Goal: Task Accomplishment & Management: Use online tool/utility

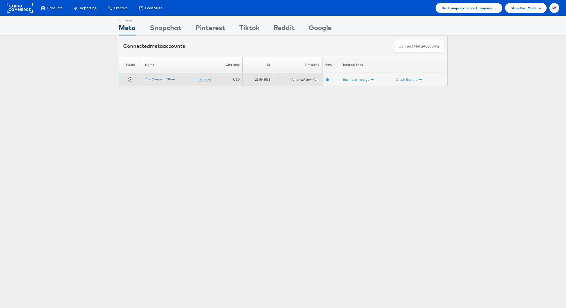
click at [159, 79] on link "The Company Store" at bounding box center [160, 79] width 30 height 4
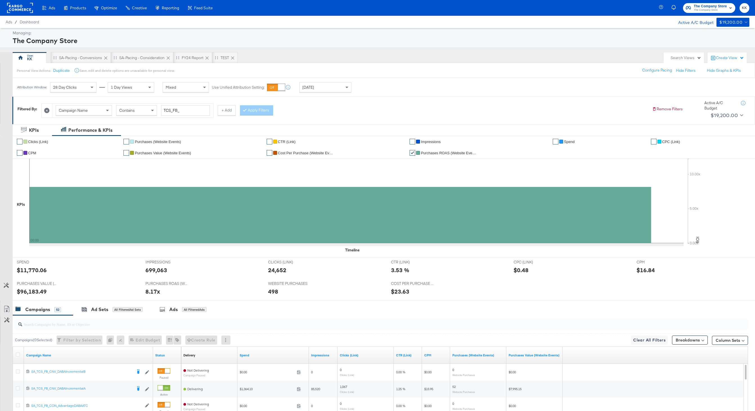
click at [26, 11] on rect at bounding box center [20, 8] width 26 height 10
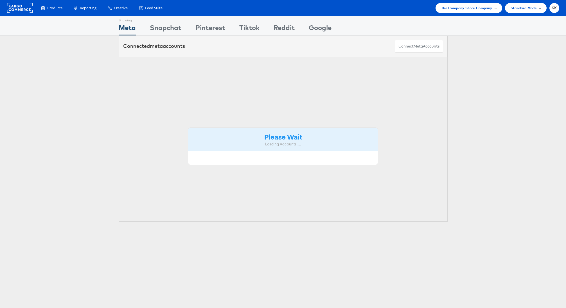
click at [479, 9] on span "The Company Store Company" at bounding box center [466, 8] width 51 height 6
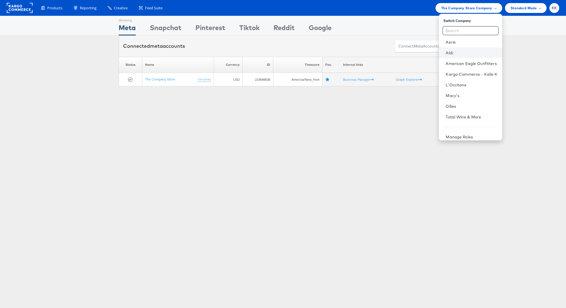
click at [455, 53] on link "Aldi" at bounding box center [472, 53] width 52 height 6
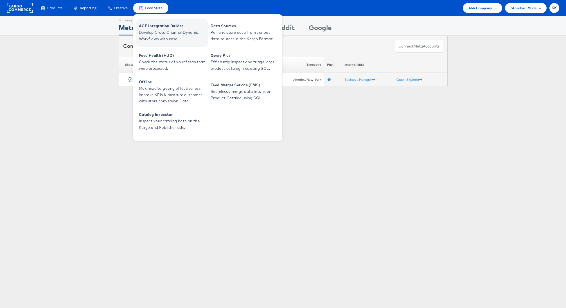
click at [157, 25] on span "ACE Integration Builder" at bounding box center [173, 26] width 68 height 6
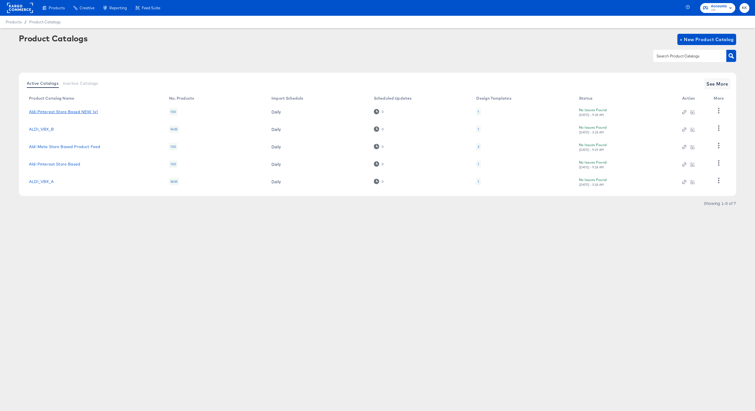
click at [73, 111] on link "Aldi Pinterest Store Based NEW 1x1" at bounding box center [63, 111] width 69 height 5
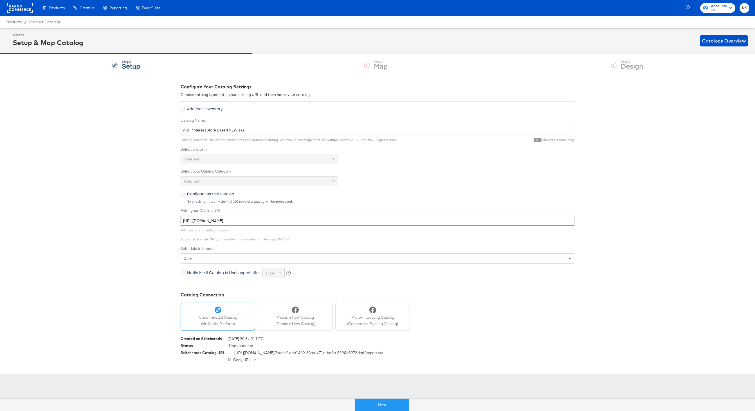
click at [258, 219] on input "https://ace.stitcherads.com/exports/1409/pinterest/commerce/pinterest-commerce/…" at bounding box center [378, 220] width 394 height 10
click at [102, 306] on div "Configure Your Catalog Settings Choose catalog type, enter your catalog URL and…" at bounding box center [377, 222] width 755 height 301
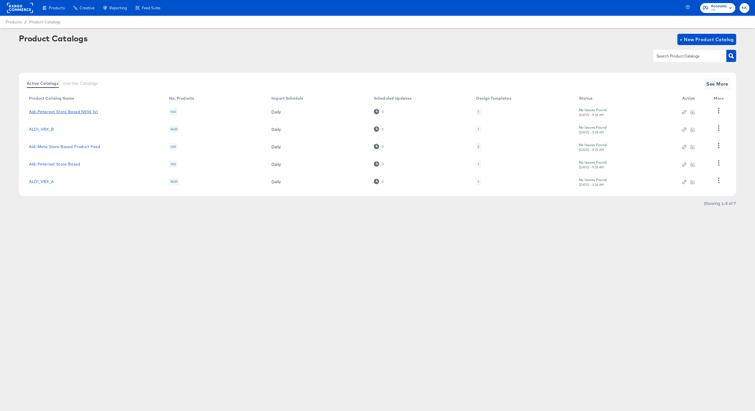
click at [64, 111] on link "Aldi Pinterest Store Based NEW 1x1" at bounding box center [63, 111] width 69 height 5
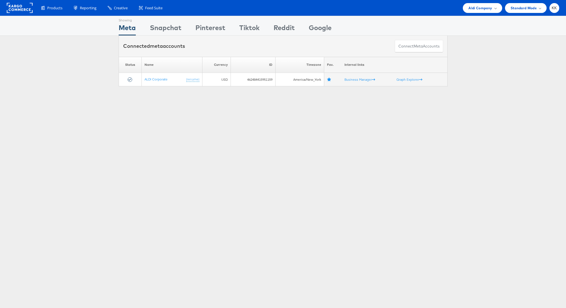
click at [477, 13] on div "Products Product Catalogs Enhance Your Product Catalog, Map Them to Publishers,…" at bounding box center [283, 8] width 566 height 16
click at [482, 11] on div "Aldi Company" at bounding box center [482, 8] width 39 height 10
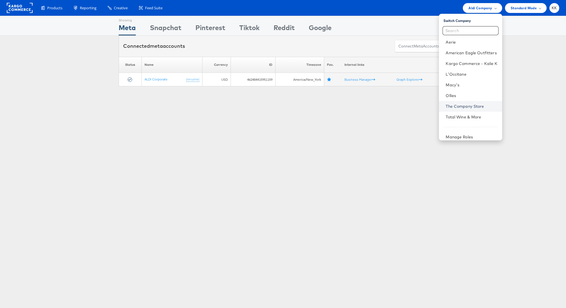
click at [462, 105] on link "The Company Store" at bounding box center [472, 107] width 52 height 6
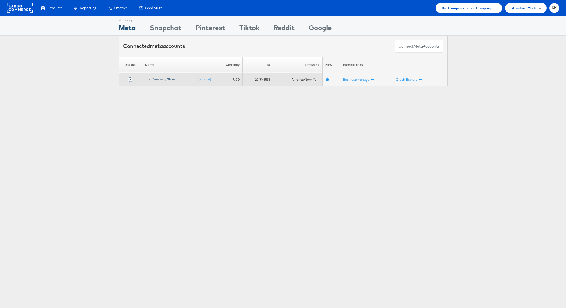
click at [163, 79] on link "The Company Store" at bounding box center [160, 79] width 30 height 4
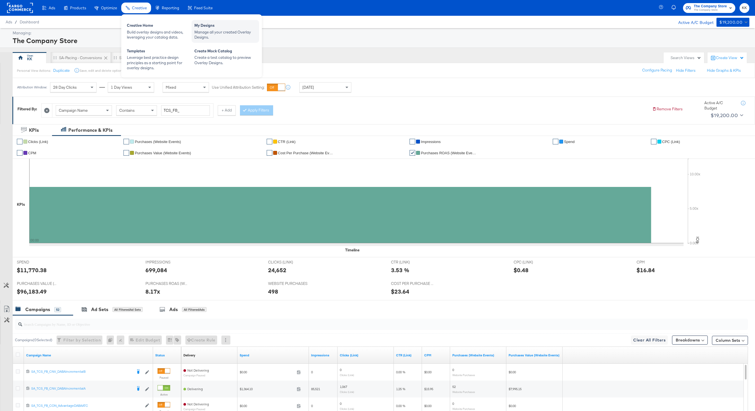
click at [208, 20] on div "My Designs Manage all your created Overlay Designs." at bounding box center [226, 31] width 68 height 23
click at [209, 28] on div "My Designs" at bounding box center [225, 26] width 62 height 7
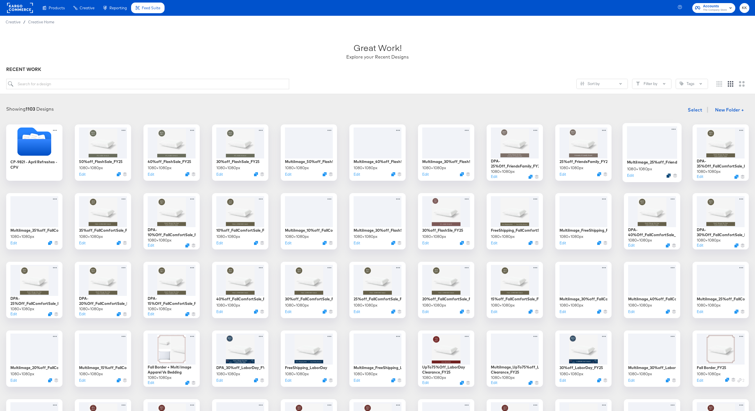
click at [670, 176] on icon "Duplicate" at bounding box center [668, 175] width 4 height 4
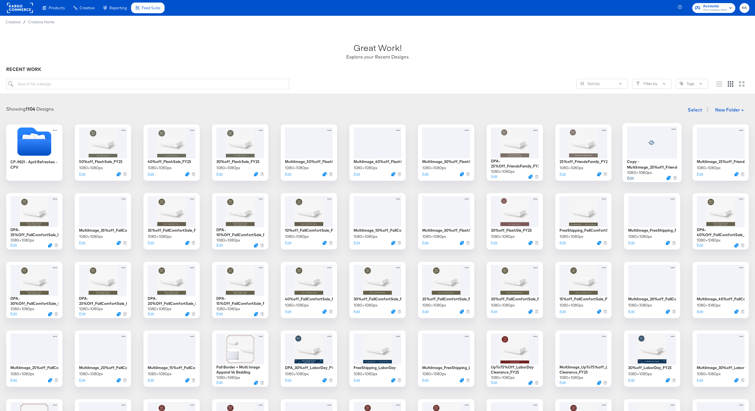
click at [631, 178] on button "Edit" at bounding box center [630, 177] width 7 height 5
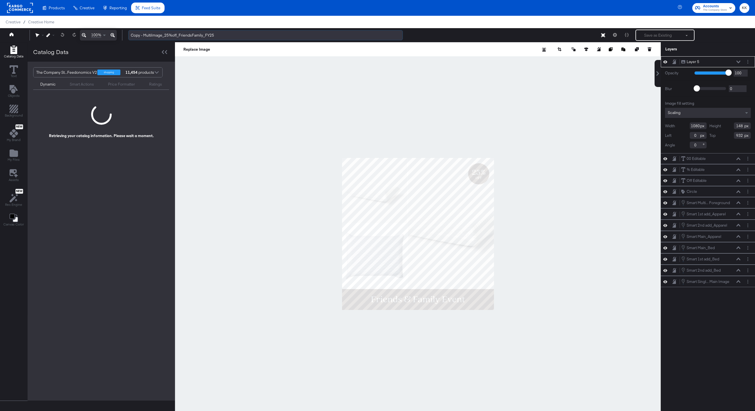
click at [144, 36] on input "Copy - MultiImage_25%off_FriendsFamily_FY25" at bounding box center [265, 35] width 275 height 10
click at [156, 35] on input "MultiImage_25%off_FriendsFamily_FY25" at bounding box center [265, 35] width 275 height 10
type input "MultiImage_30%off_FriendsFamily_FY25"
click at [194, 99] on div at bounding box center [418, 233] width 486 height 383
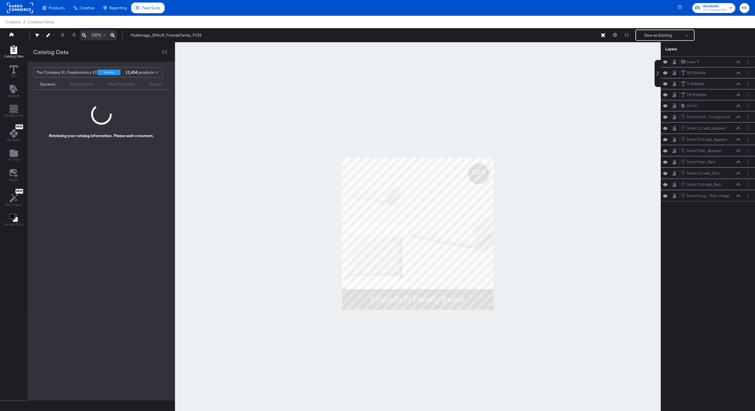
click at [113, 35] on icon at bounding box center [113, 35] width 4 height 4
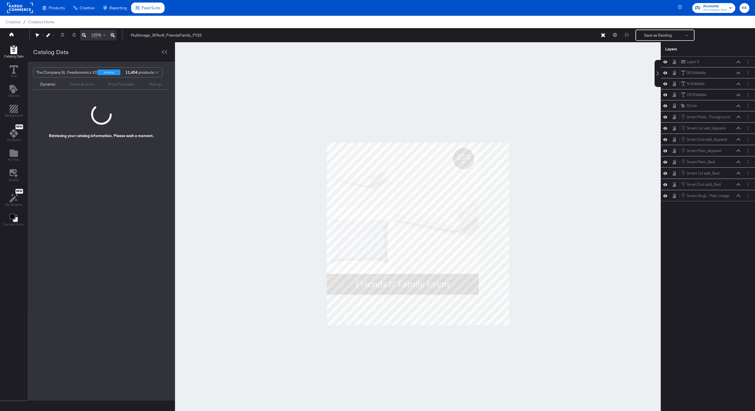
click at [113, 35] on icon at bounding box center [113, 35] width 4 height 4
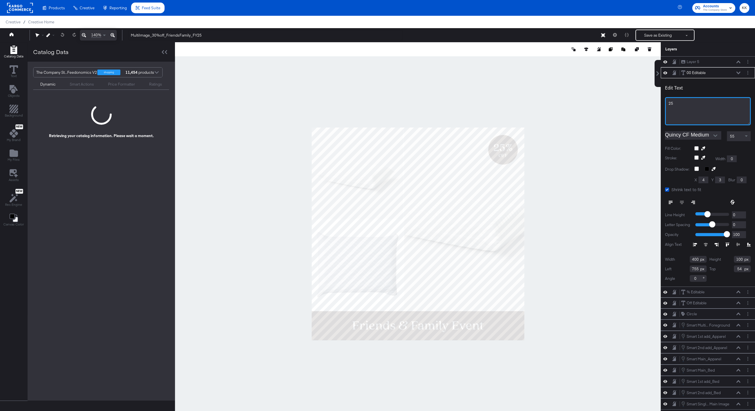
click at [687, 98] on div "25" at bounding box center [708, 111] width 86 height 28
click at [681, 102] on div "25" at bounding box center [708, 103] width 78 height 5
click at [582, 113] on div at bounding box center [418, 233] width 486 height 383
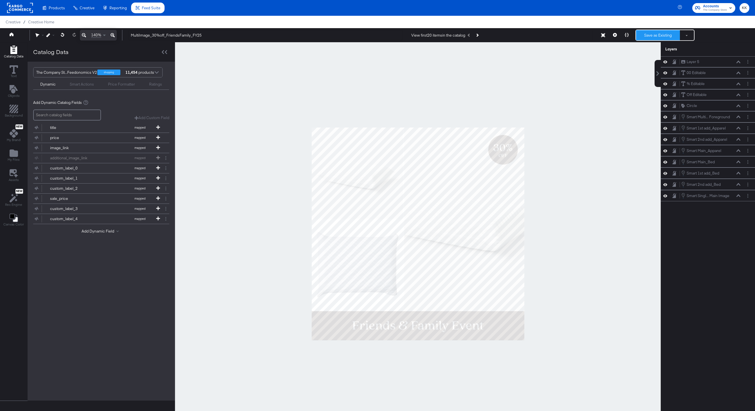
click at [659, 37] on button "Save as Existing" at bounding box center [658, 35] width 44 height 10
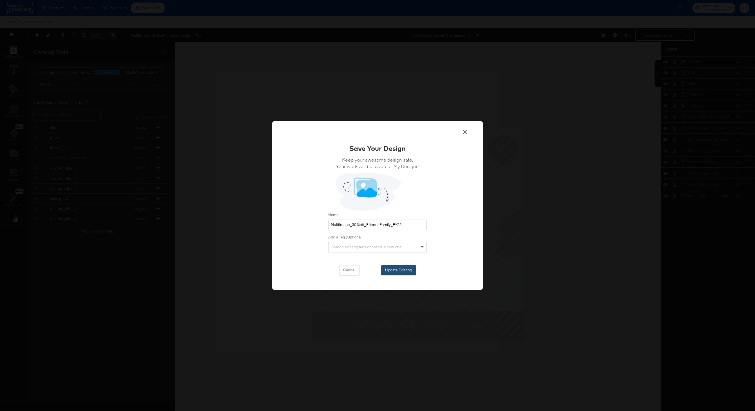
click at [397, 270] on button "Update Existing" at bounding box center [398, 270] width 35 height 10
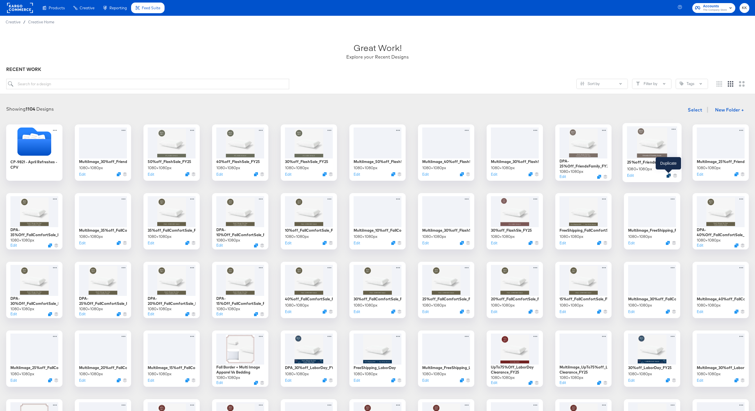
click at [669, 177] on icon "Duplicate" at bounding box center [668, 175] width 4 height 4
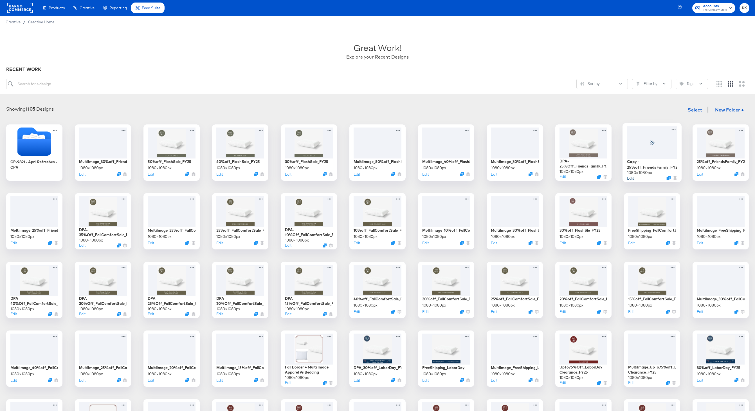
click at [630, 178] on button "Edit" at bounding box center [630, 177] width 7 height 5
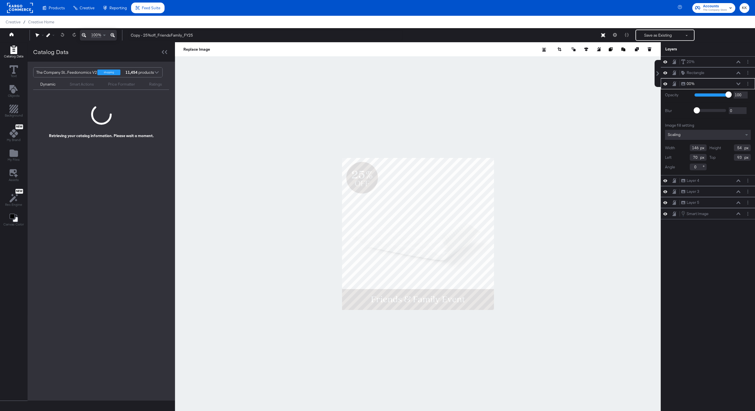
click at [114, 36] on icon at bounding box center [113, 35] width 4 height 7
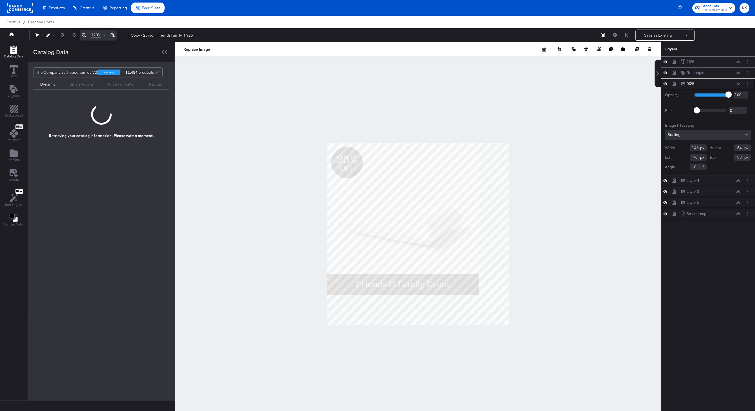
click at [114, 36] on icon at bounding box center [113, 35] width 4 height 7
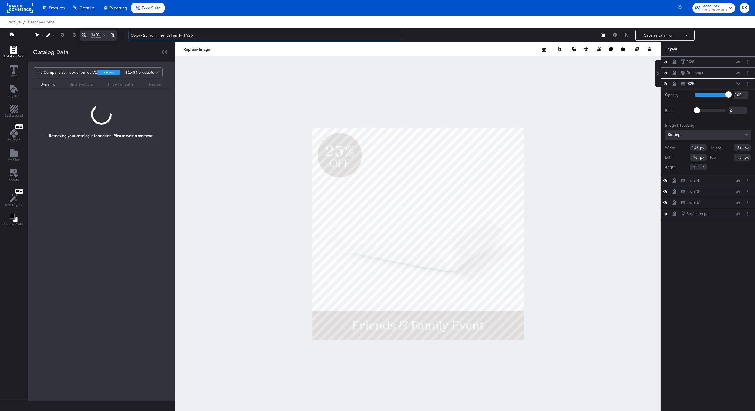
drag, startPoint x: 147, startPoint y: 35, endPoint x: 115, endPoint y: 35, distance: 32.4
click at [115, 35] on div "140% Copy - 25%off_FriendsFamily_FY25 Save as Existing See more options" at bounding box center [377, 35] width 755 height 14
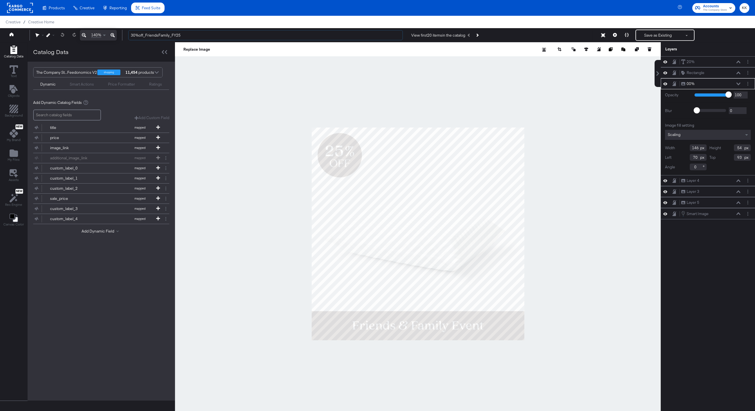
type input "30%off_FriendsFamily_FY25"
click at [565, 94] on div at bounding box center [418, 233] width 486 height 383
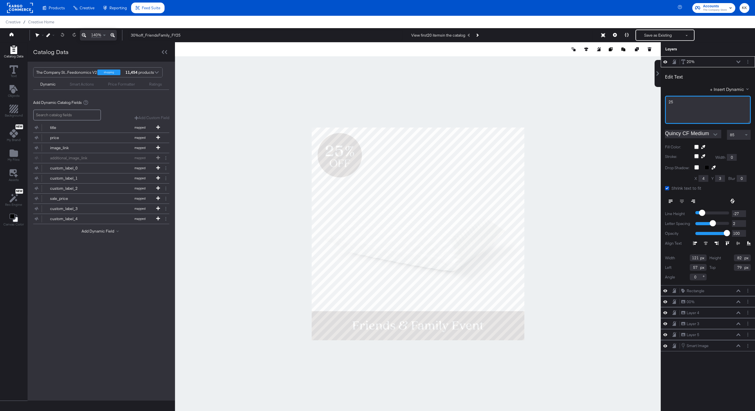
drag, startPoint x: 677, startPoint y: 105, endPoint x: 655, endPoint y: 102, distance: 22.2
click at [655, 102] on div "20% 20% Edit Text + Insert Dynamic 25﻿ Quincy CF Medium 85 Fill Color: Stroke: …" at bounding box center [704, 236] width 101 height 360
click at [577, 102] on div at bounding box center [418, 233] width 486 height 383
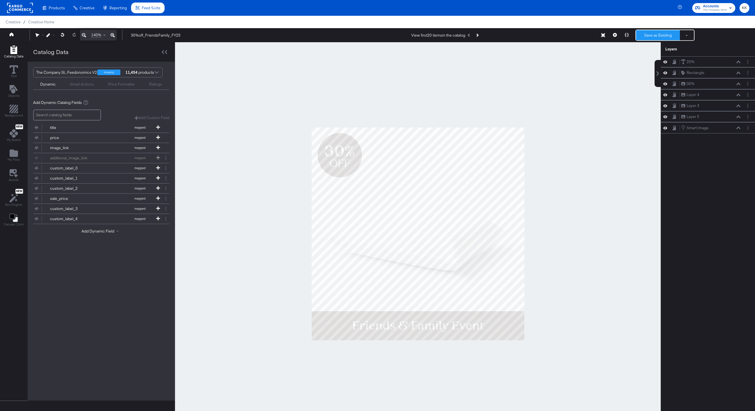
click at [652, 36] on button "Save as Existing" at bounding box center [658, 35] width 44 height 10
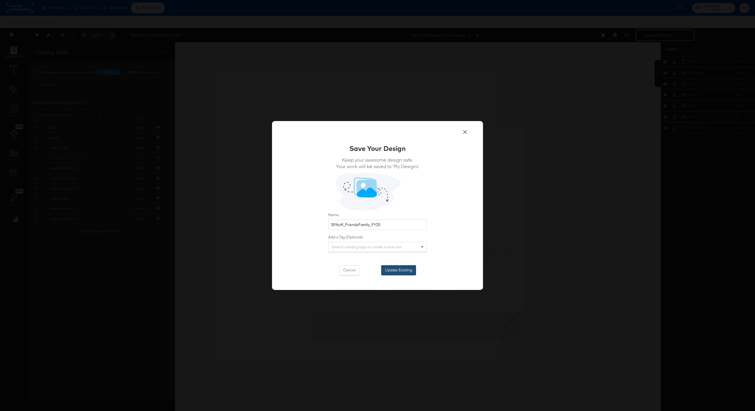
click at [405, 267] on button "Update Existing" at bounding box center [398, 270] width 35 height 10
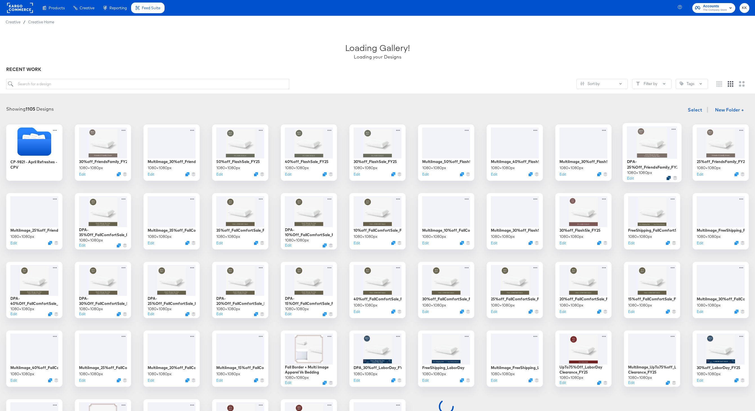
click at [669, 177] on icon "Duplicate" at bounding box center [668, 178] width 4 height 4
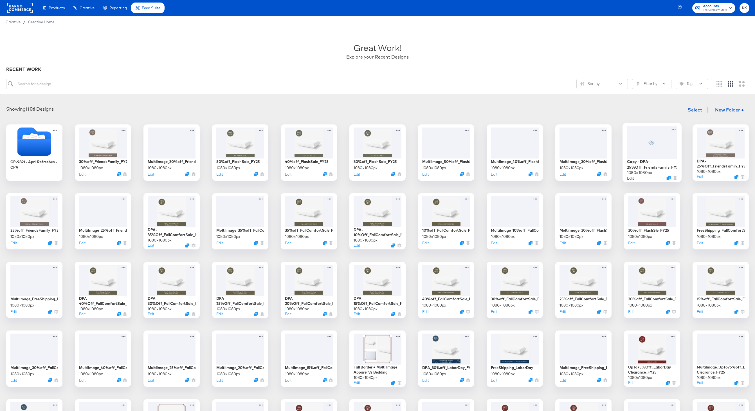
click at [631, 179] on button "Edit" at bounding box center [630, 177] width 7 height 5
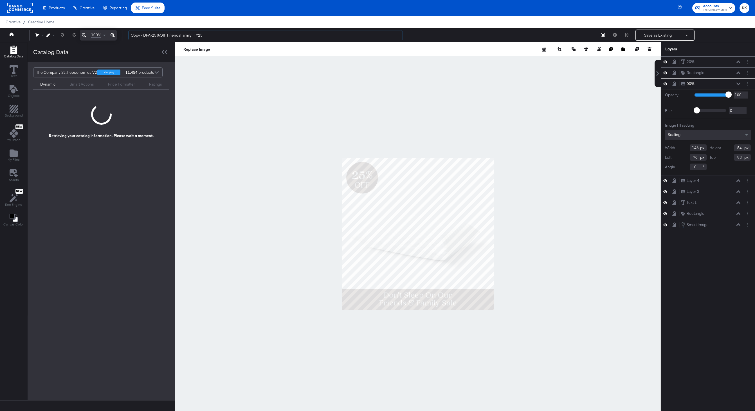
drag, startPoint x: 142, startPoint y: 37, endPoint x: 120, endPoint y: 30, distance: 23.0
click at [130, 37] on input "Copy - DPA-25%Off_FriendsFamily_FY25" at bounding box center [265, 35] width 275 height 10
click at [144, 34] on input "DPA-25%Off_FriendsFamily_FY25" at bounding box center [265, 35] width 275 height 10
type input "DPA-30%Off_FriendsFamily_FY25"
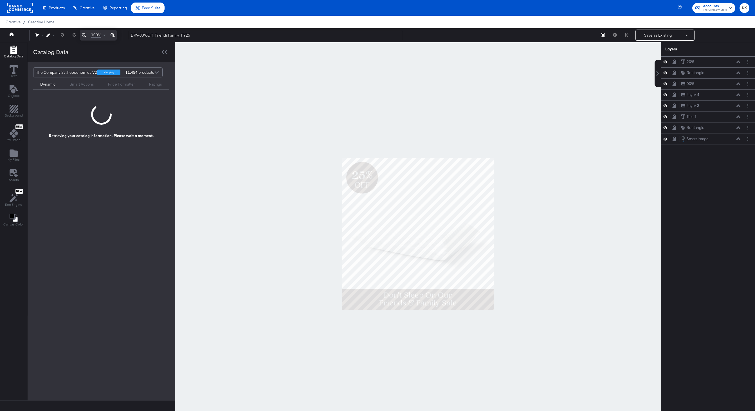
click at [223, 125] on div at bounding box center [418, 233] width 486 height 383
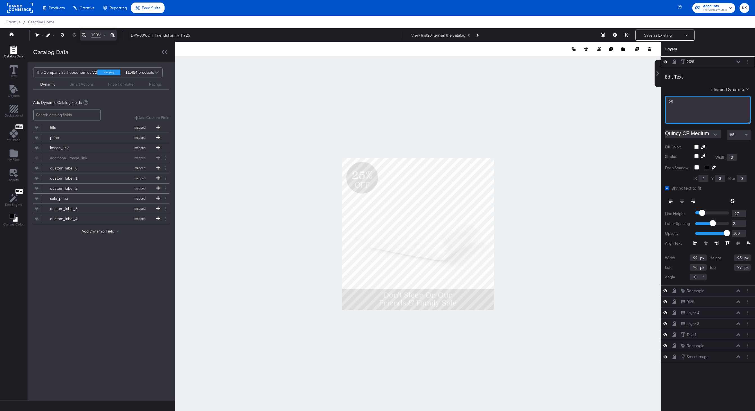
drag, startPoint x: 697, startPoint y: 105, endPoint x: 647, endPoint y: 96, distance: 50.7
click at [647, 56] on div "Catalog Data Text Objects Background New My Brand My Files Assets New Rec Engin…" at bounding box center [377, 49] width 755 height 14
click at [542, 109] on div at bounding box center [418, 233] width 486 height 383
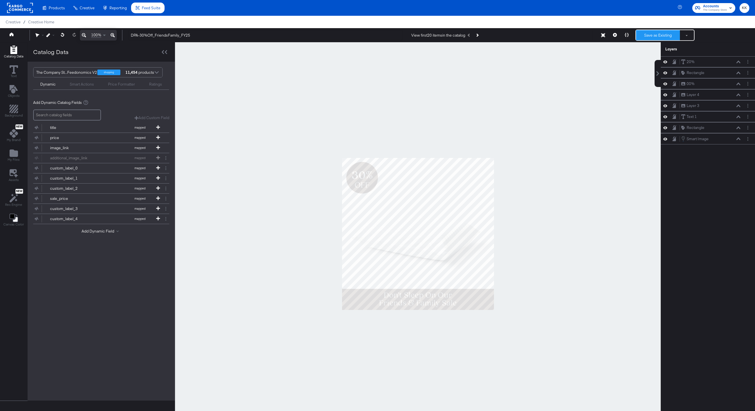
click at [656, 32] on button "Save as Existing" at bounding box center [658, 35] width 44 height 10
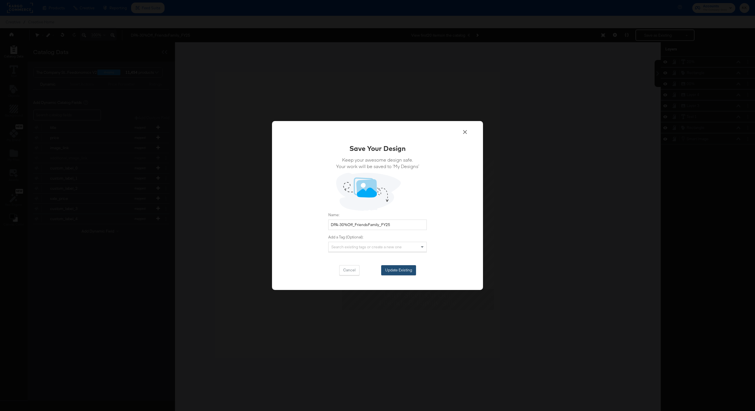
click at [401, 268] on button "Update Existing" at bounding box center [398, 270] width 35 height 10
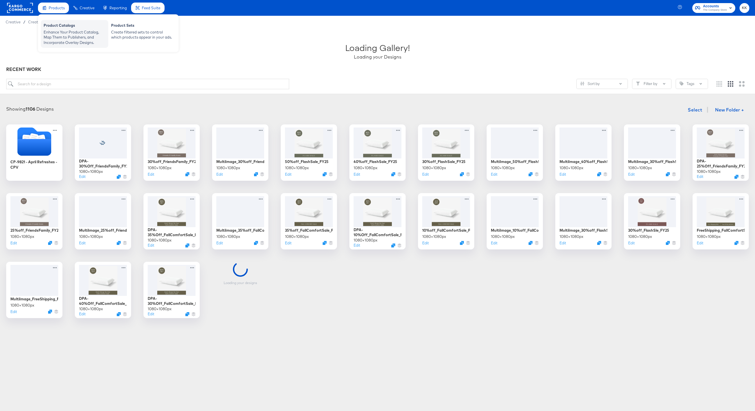
click at [53, 34] on div "Enhance Your Product Catalog, Map Them to Publishers, and Incorporate Overlay D…" at bounding box center [75, 38] width 62 height 16
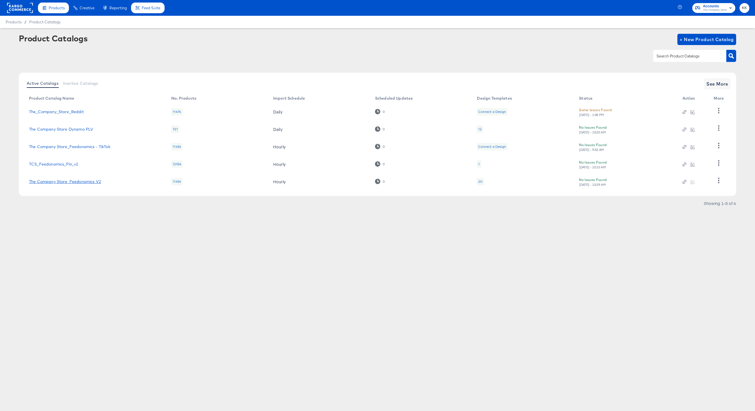
click at [70, 180] on link "The Company Store_Feedonomics V2" at bounding box center [65, 181] width 72 height 5
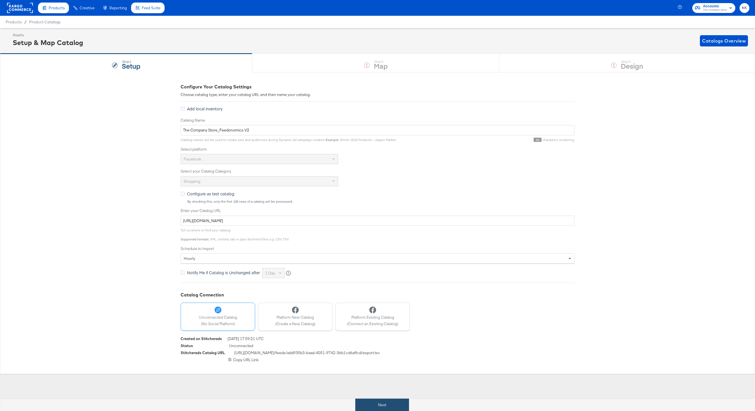
click at [380, 403] on button "Next" at bounding box center [382, 404] width 54 height 13
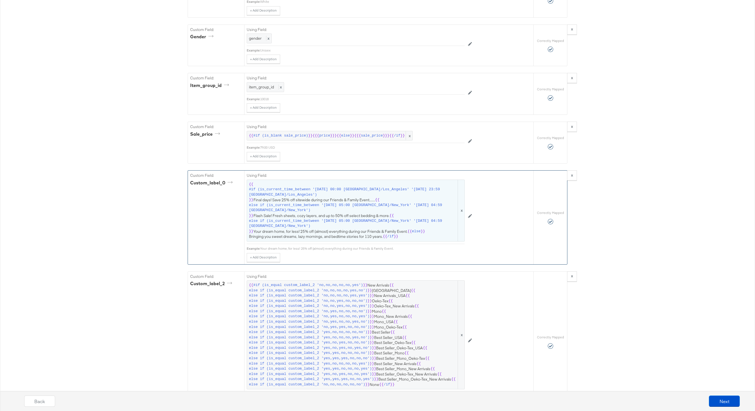
scroll to position [948, 0]
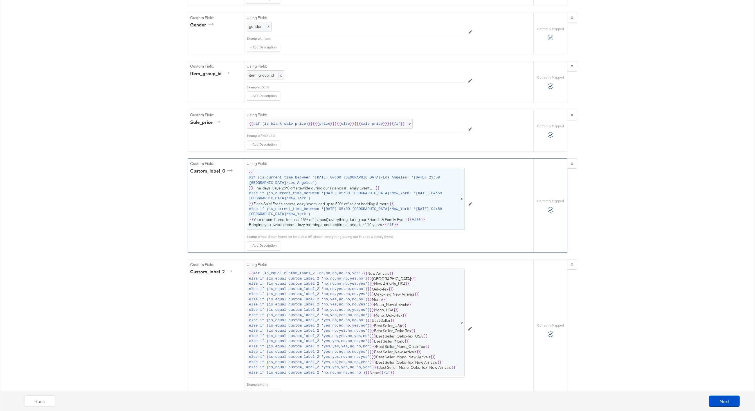
click at [372, 217] on span "{{ #if (is_current_time_between '2022-03-21 00:00 America/Los_Angeles' '2022-03…" at bounding box center [356, 198] width 214 height 57
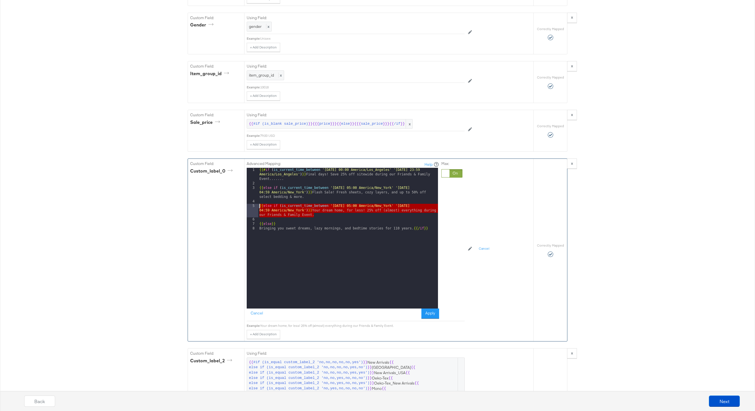
drag, startPoint x: 323, startPoint y: 214, endPoint x: 248, endPoint y: 207, distance: 74.8
click at [248, 207] on div "1 2 3 4 5 6 7 8 {{# if ( is_current_time_between '2022-03-21 00:00 America/Los_…" at bounding box center [342, 238] width 191 height 141
click at [324, 216] on div "{{# if ( is_current_time_between '2022-03-21 00:00 America/Los_Angeles' '2022-0…" at bounding box center [348, 247] width 180 height 159
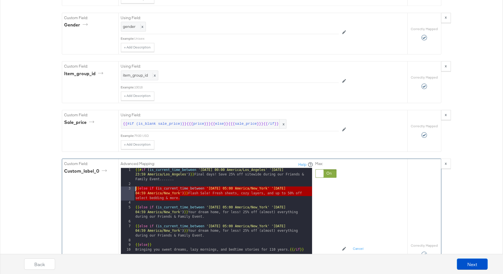
drag, startPoint x: 187, startPoint y: 188, endPoint x: 119, endPoint y: 179, distance: 69.1
click at [119, 179] on div "Advanced Mapping: Help 1 2 3 4 5 6 7 8 9 10 {{# if ( is_current_time_between '2…" at bounding box center [262, 250] width 289 height 182
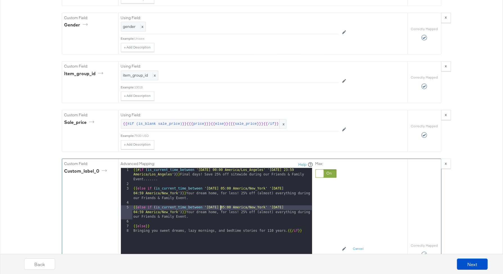
click at [220, 199] on div "{{# if ( is_current_time_between '2022-03-21 00:00 America/Los_Angeles' '2022-0…" at bounding box center [223, 248] width 180 height 160
click at [299, 198] on div "{{# if ( is_current_time_between '2022-03-21 00:00 America/Los_Angeles' '2022-0…" at bounding box center [223, 248] width 180 height 160
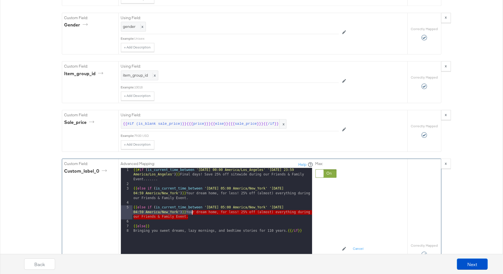
drag, startPoint x: 192, startPoint y: 207, endPoint x: 192, endPoint y: 203, distance: 4.2
click at [192, 203] on div "{{# if ( is_current_time_between '2022-03-21 00:00 America/Los_Angeles' '2022-0…" at bounding box center [223, 248] width 180 height 160
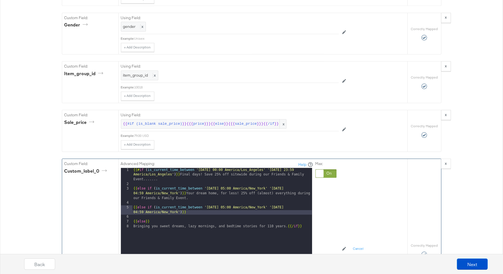
click at [191, 201] on div "{{# if ( is_current_time_between '2022-03-21 00:00 America/Los_Angeles' '2022-0…" at bounding box center [223, 248] width 180 height 160
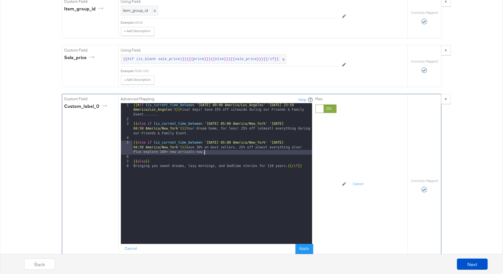
scroll to position [1016, 0]
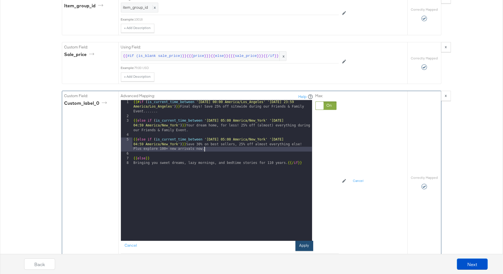
click at [300, 241] on button "Apply" at bounding box center [305, 246] width 18 height 10
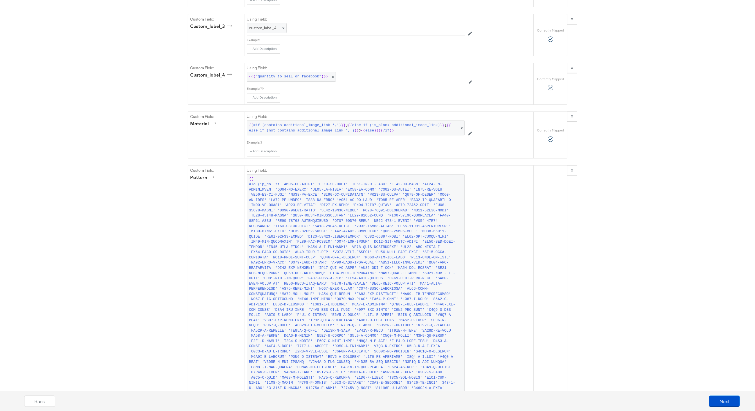
scroll to position [1418, 0]
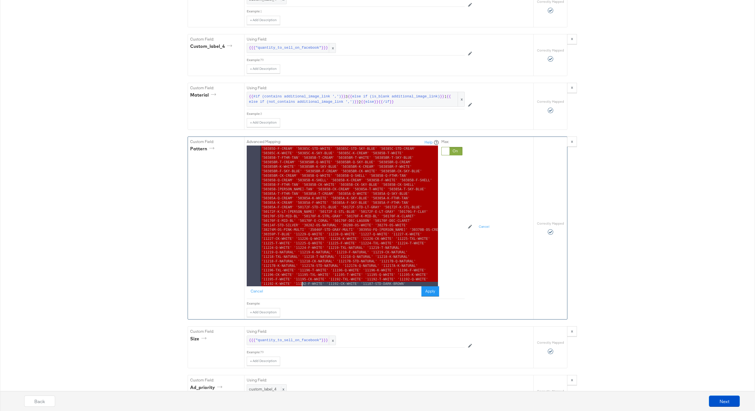
scroll to position [3629, 0]
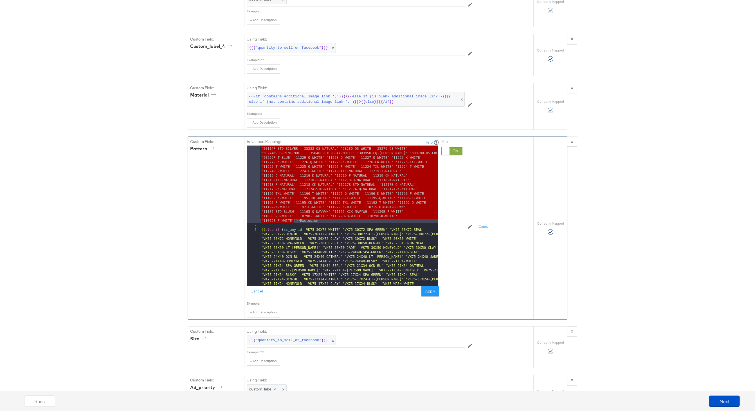
drag, startPoint x: 297, startPoint y: 147, endPoint x: 293, endPoint y: 219, distance: 72.1
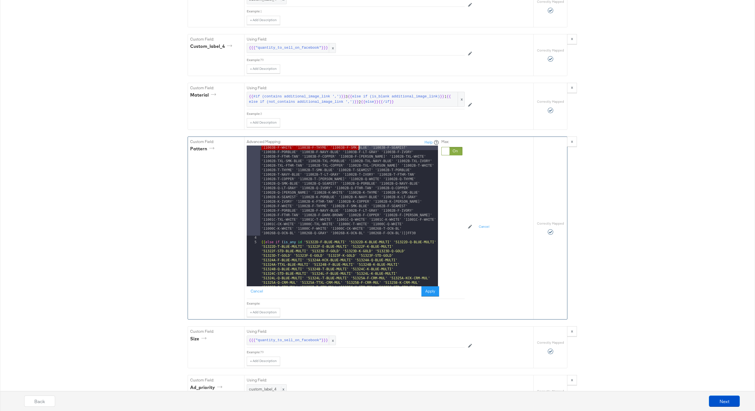
scroll to position [7905, 0]
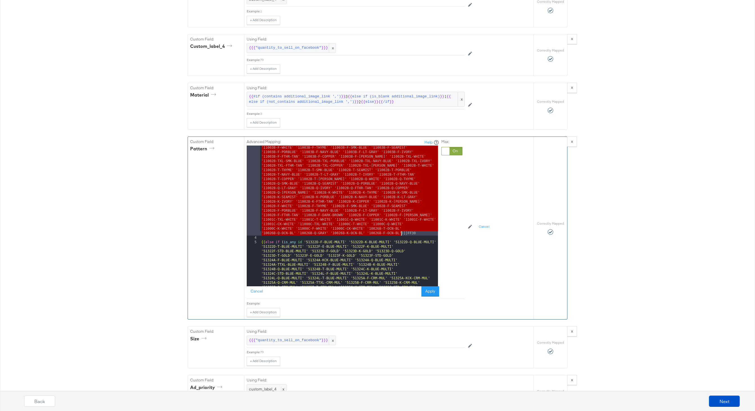
drag, startPoint x: 304, startPoint y: 231, endPoint x: 401, endPoint y: 233, distance: 96.5
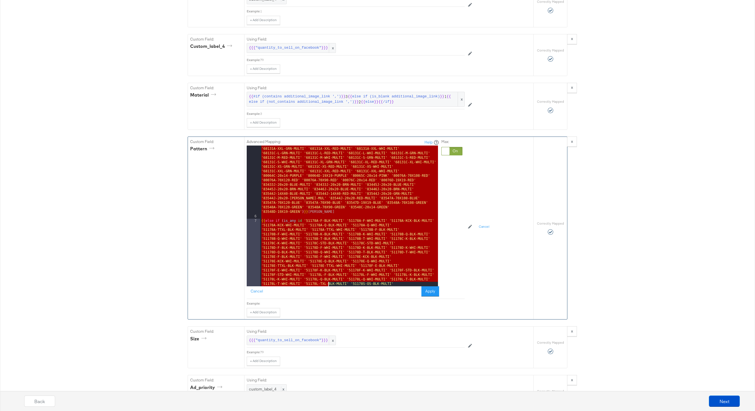
scroll to position [8180, 0]
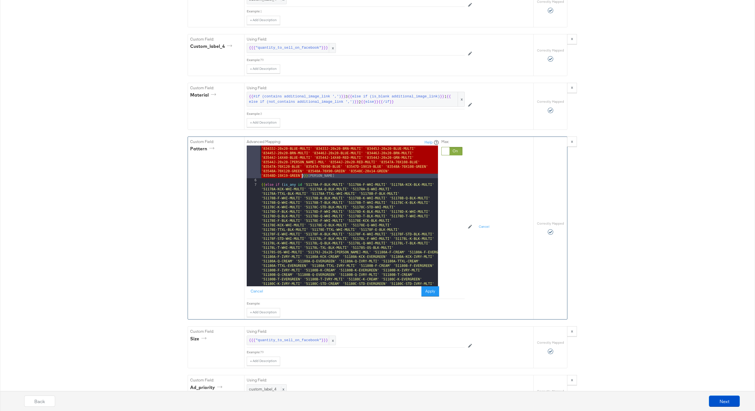
drag, startPoint x: 304, startPoint y: 247, endPoint x: 302, endPoint y: 176, distance: 70.9
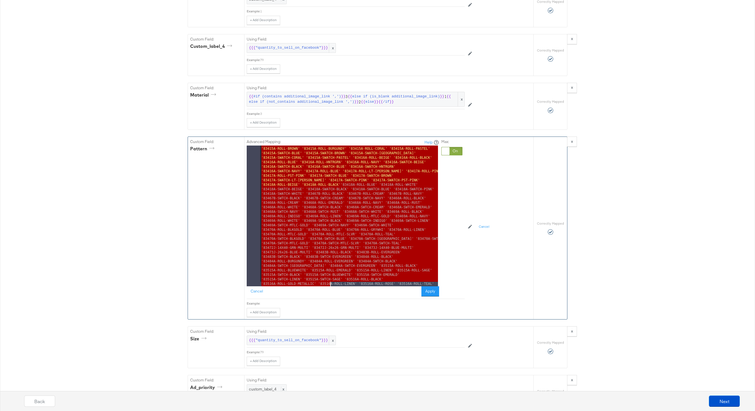
scroll to position [9078, 0]
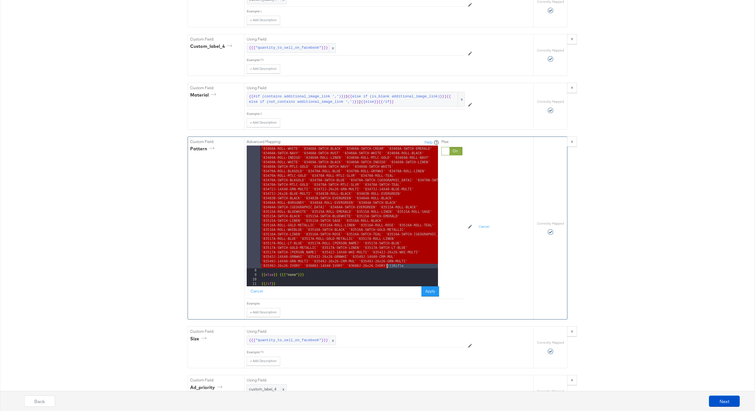
drag, startPoint x: 304, startPoint y: 186, endPoint x: 387, endPoint y: 265, distance: 115.0
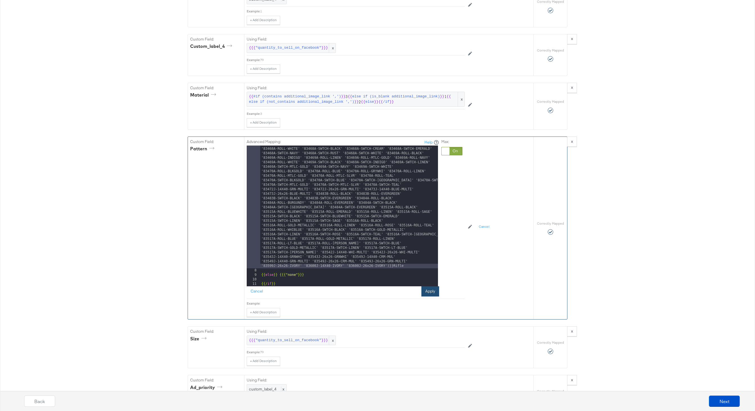
click at [428, 290] on button "Apply" at bounding box center [430, 291] width 18 height 10
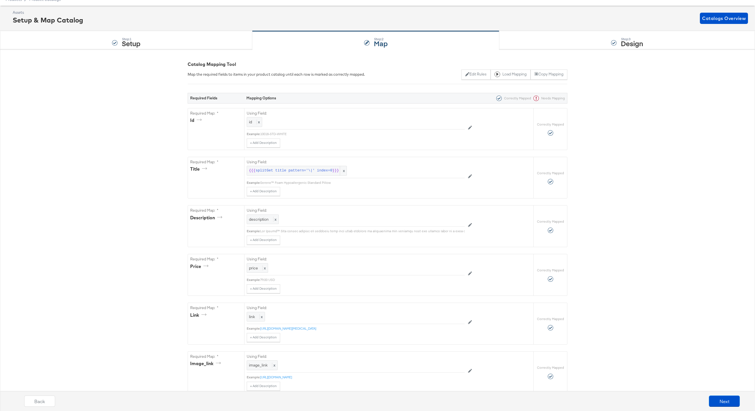
scroll to position [0, 0]
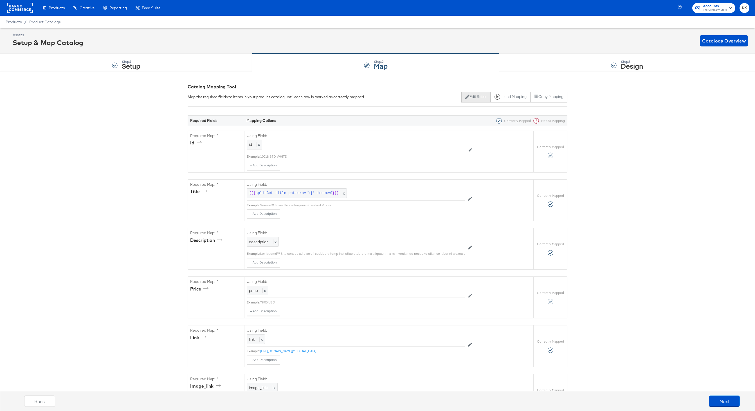
click at [476, 96] on button "Edit Rules" at bounding box center [475, 97] width 29 height 10
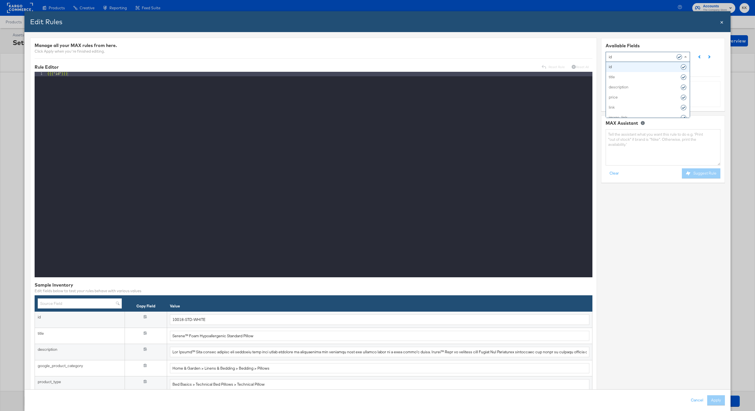
click at [651, 55] on div "id" at bounding box center [646, 57] width 74 height 10
type input "patt"
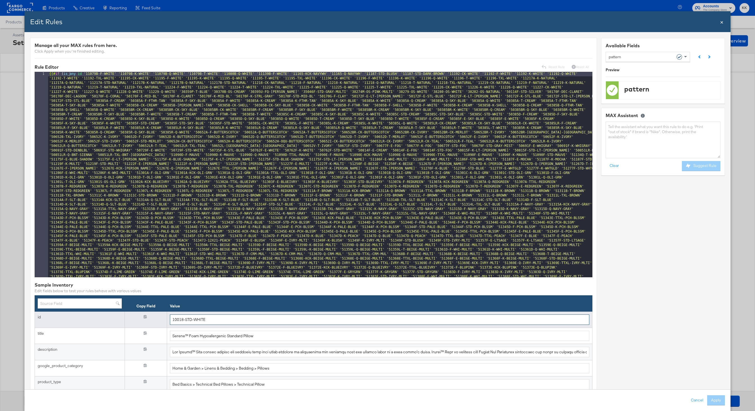
drag, startPoint x: 207, startPoint y: 320, endPoint x: 157, endPoint y: 320, distance: 50.1
click at [157, 320] on tr "id {{{ id }}} 10018-STD-WHITE" at bounding box center [314, 319] width 558 height 16
paste input "26B-Q-GRAY"
drag, startPoint x: 205, startPoint y: 320, endPoint x: 159, endPoint y: 320, distance: 46.1
click at [159, 320] on tr "id {{{ id }}} 10026B-Q-GRAY" at bounding box center [314, 319] width 558 height 16
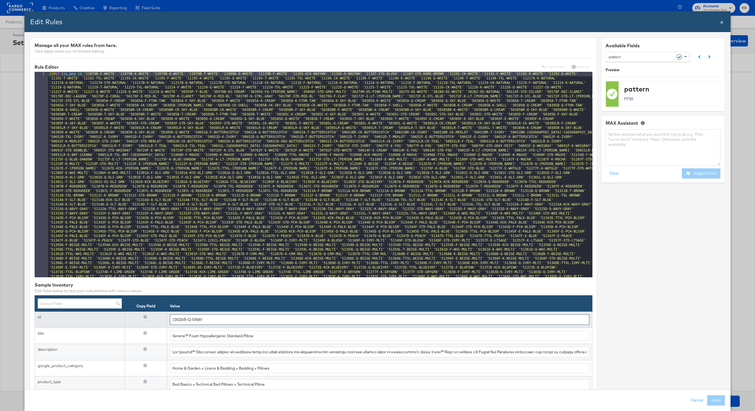
paste input "1139B-F-WHITE"
drag, startPoint x: 206, startPoint y: 321, endPoint x: 151, endPoint y: 321, distance: 54.6
click at [151, 321] on tr "id {{{ id }}} 11139B-F-WHITE" at bounding box center [314, 319] width 558 height 16
paste input "51178A-KCK-BLK-MULTI"
drag, startPoint x: 225, startPoint y: 321, endPoint x: 149, endPoint y: 321, distance: 76.0
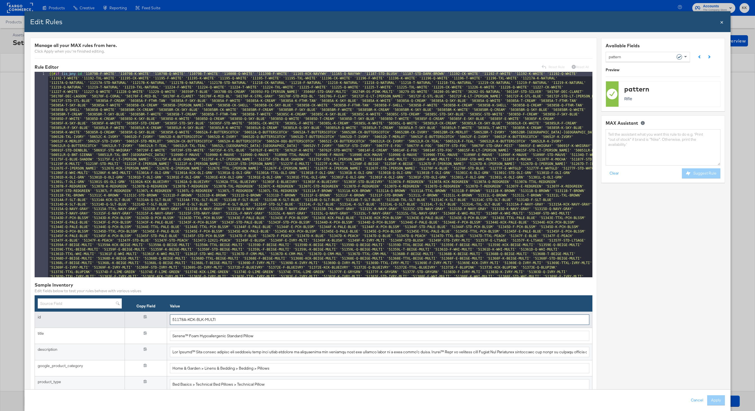
click at [149, 321] on tr "id {{{ id }}} 51178A-KCK-BLK-MULTI" at bounding box center [314, 319] width 558 height 16
paste input "323D-Q-GOLD"
type input "51323D-Q-GOLD"
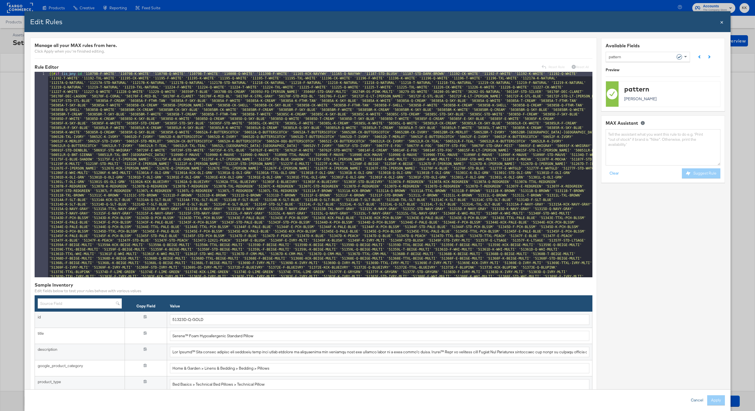
click at [696, 396] on button "Cancel" at bounding box center [697, 400] width 20 height 10
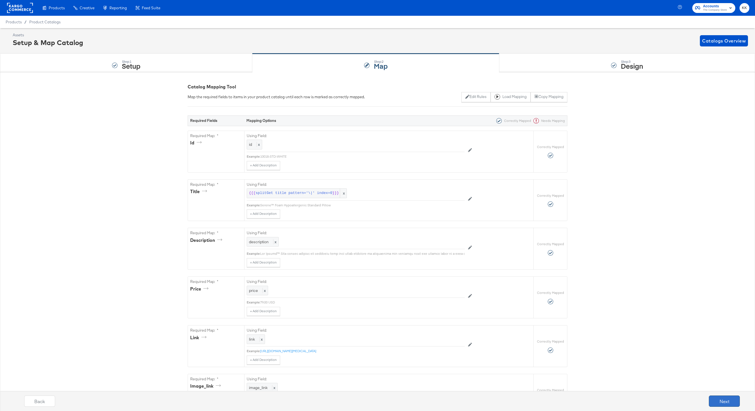
click at [734, 402] on button "Next" at bounding box center [724, 400] width 31 height 11
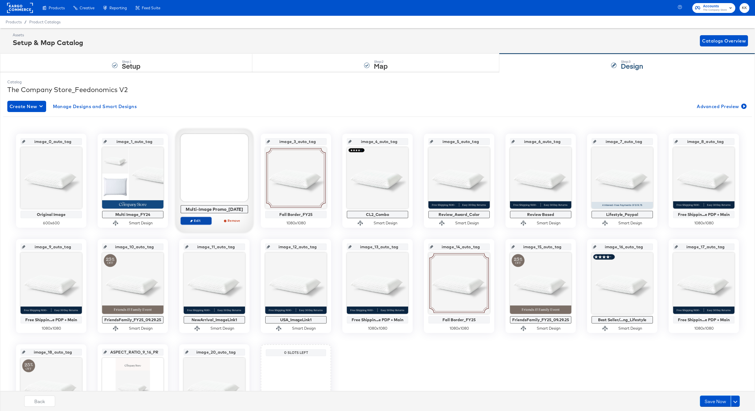
click at [202, 220] on span "Edit" at bounding box center [196, 220] width 26 height 4
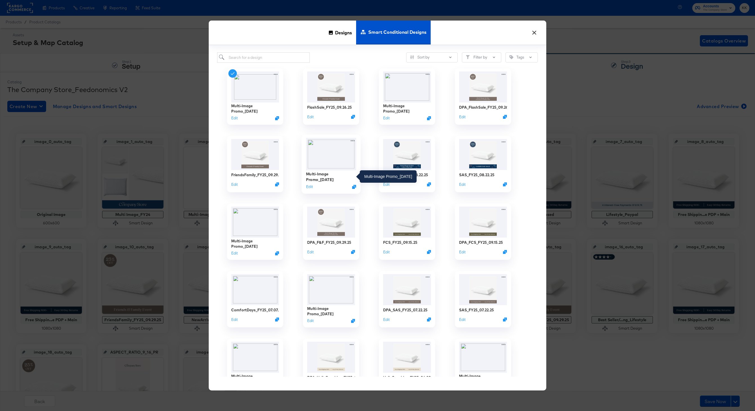
click at [325, 179] on div "Multi-Image Promo_09.10.25" at bounding box center [331, 176] width 50 height 11
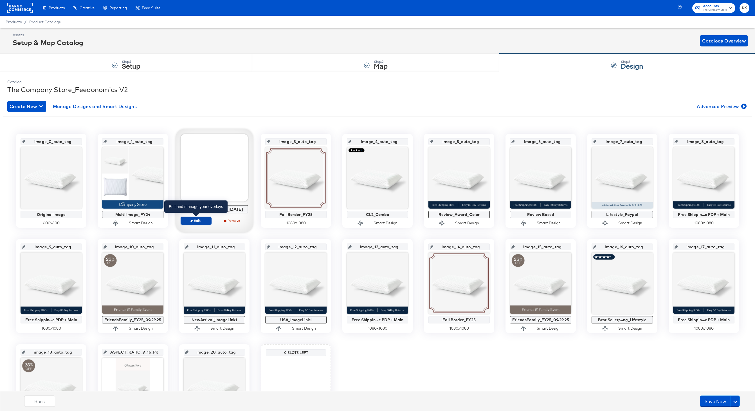
click at [199, 217] on button "Edit" at bounding box center [196, 221] width 31 height 8
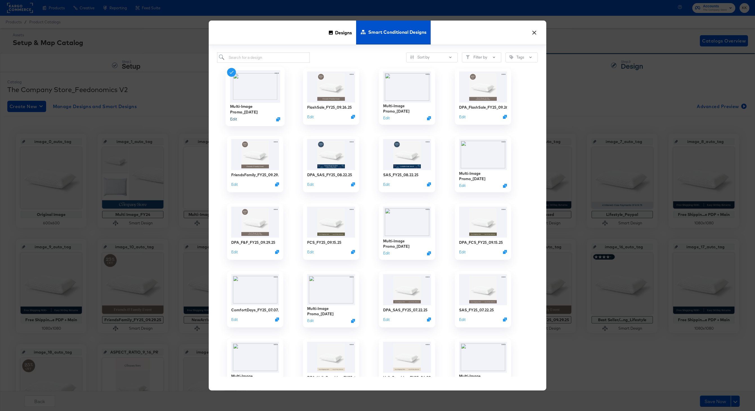
click at [236, 119] on button "Edit" at bounding box center [233, 118] width 7 height 5
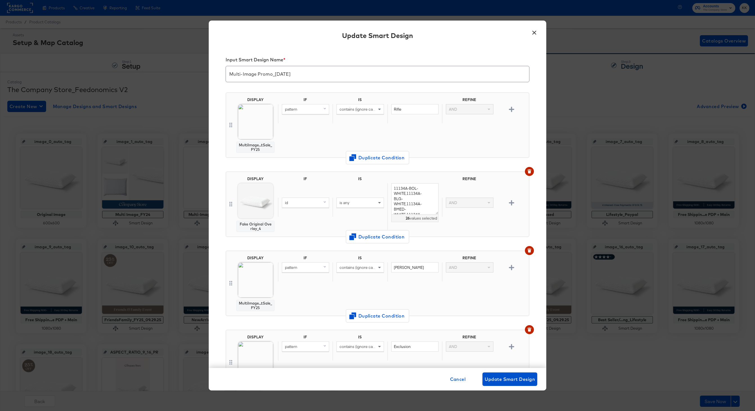
click at [279, 75] on input "Multi-Image Promo_09.10.25" at bounding box center [377, 72] width 303 height 16
type input "Multi-Image Promo_10.02.25"
click at [252, 162] on span "Change Design" at bounding box center [256, 163] width 60 height 7
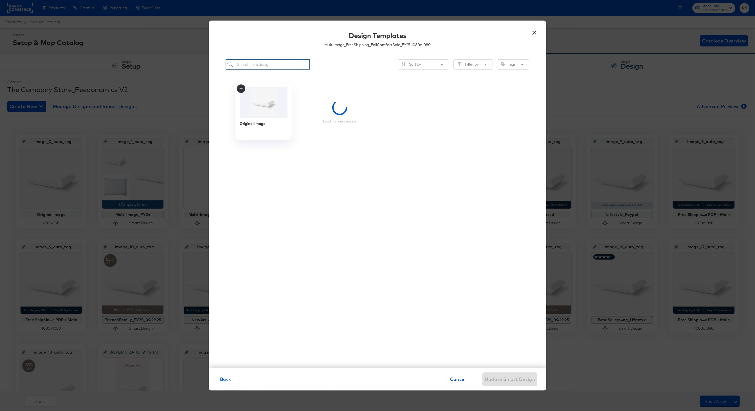
click at [261, 66] on input "search" at bounding box center [268, 64] width 84 height 10
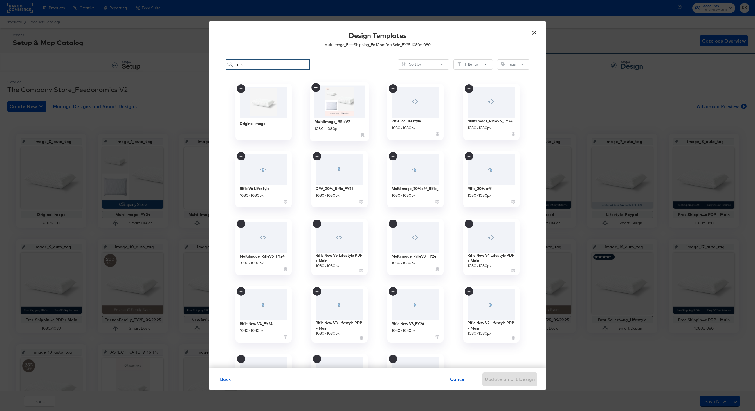
type input "rifle"
click at [341, 122] on div "MultiImage_RifleV7" at bounding box center [333, 121] width 36 height 5
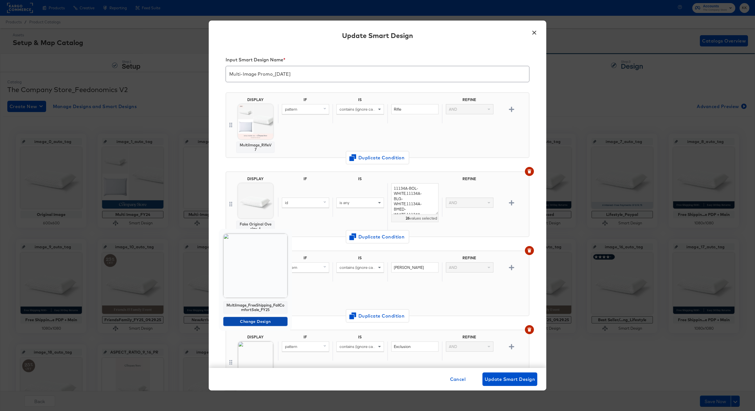
click at [255, 320] on span "Change Design" at bounding box center [256, 321] width 60 height 7
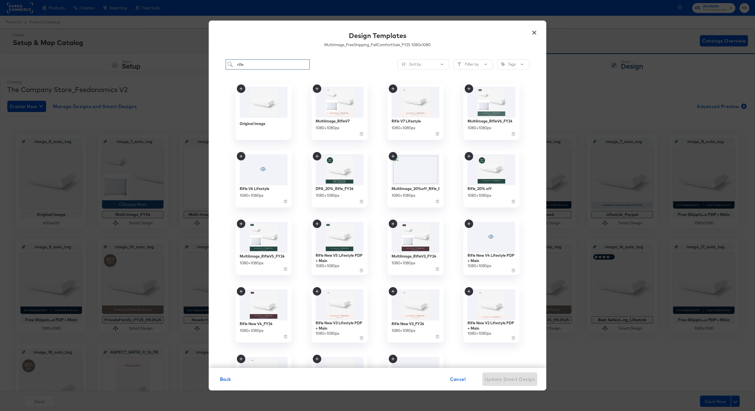
drag, startPoint x: 249, startPoint y: 65, endPoint x: 227, endPoint y: 65, distance: 22.5
click at [227, 65] on input "rifle" at bounding box center [268, 64] width 84 height 10
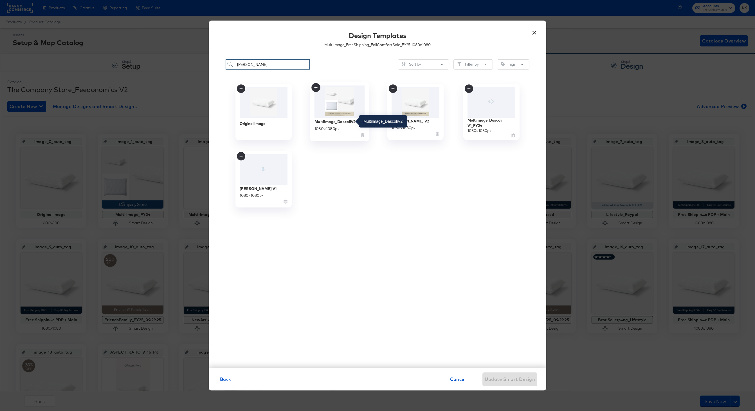
type input "dascoli"
click at [324, 121] on div "MultiImage_DascoliV2" at bounding box center [335, 121] width 41 height 5
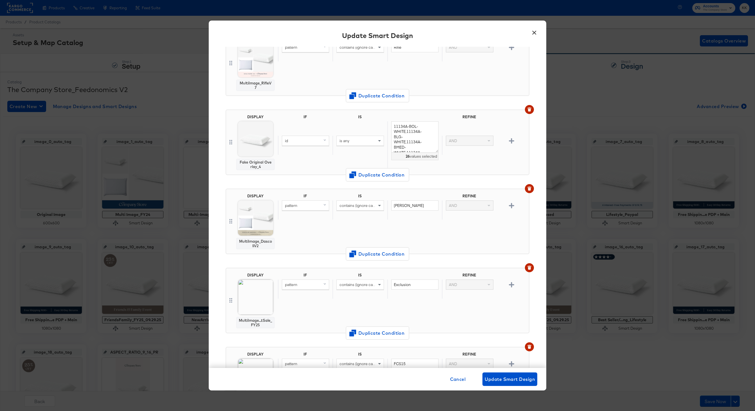
scroll to position [62, 0]
click at [251, 339] on span "Change Design" at bounding box center [256, 338] width 60 height 7
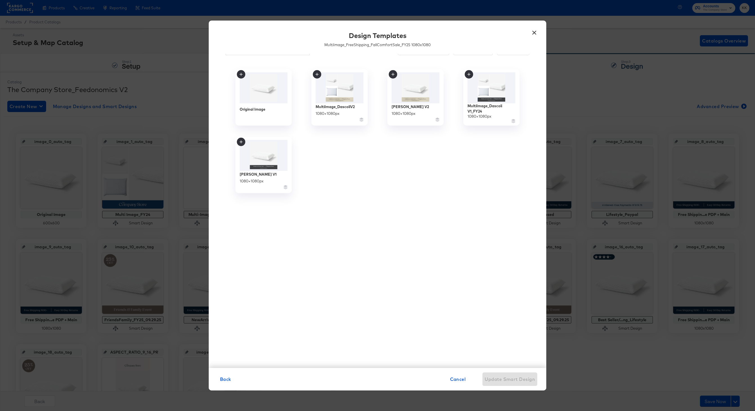
scroll to position [0, 0]
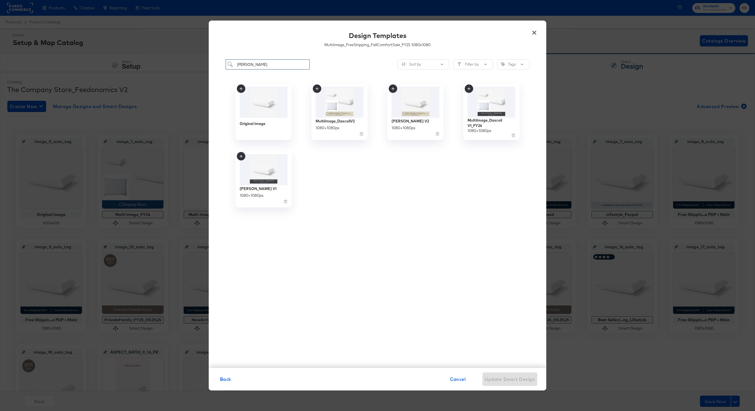
drag, startPoint x: 255, startPoint y: 62, endPoint x: 209, endPoint y: 62, distance: 46.4
click at [209, 62] on div "dascoli Sort by Filter by Tags Original Image MultiImage_DascoliV2 1080 × 1080 …" at bounding box center [378, 211] width 338 height 314
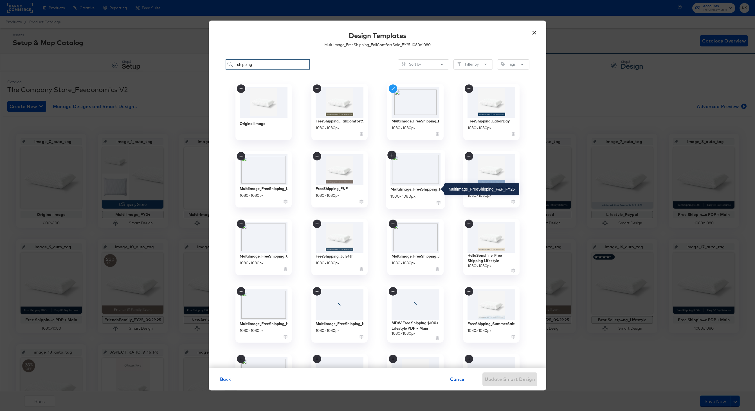
type input "shipping"
click at [411, 188] on div "MultiImage_FreeShipping_F&F_FY25" at bounding box center [415, 188] width 50 height 5
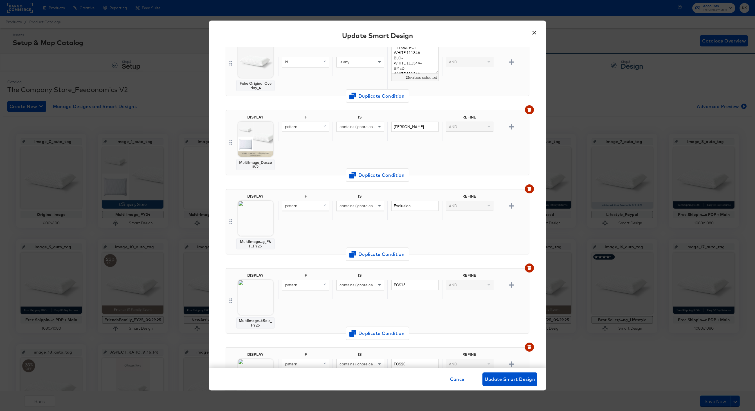
scroll to position [141, 0]
drag, startPoint x: 412, startPoint y: 283, endPoint x: 375, endPoint y: 283, distance: 36.9
click at [375, 283] on div "pattern contains (ignore case) FCS15 AND" at bounding box center [402, 288] width 249 height 19
type input "FF30"
click at [254, 335] on span "Change Design" at bounding box center [256, 338] width 60 height 7
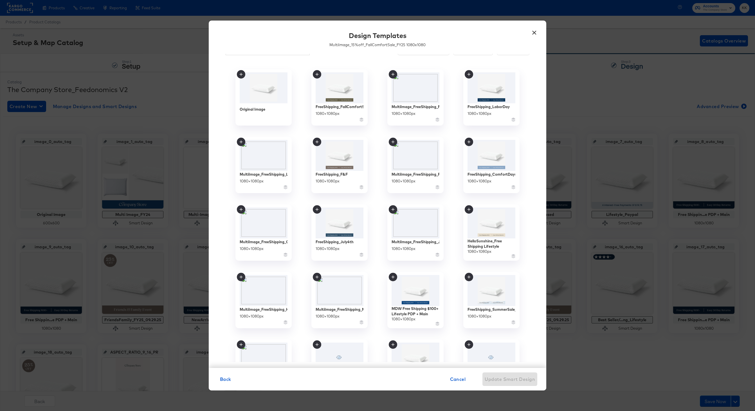
scroll to position [0, 0]
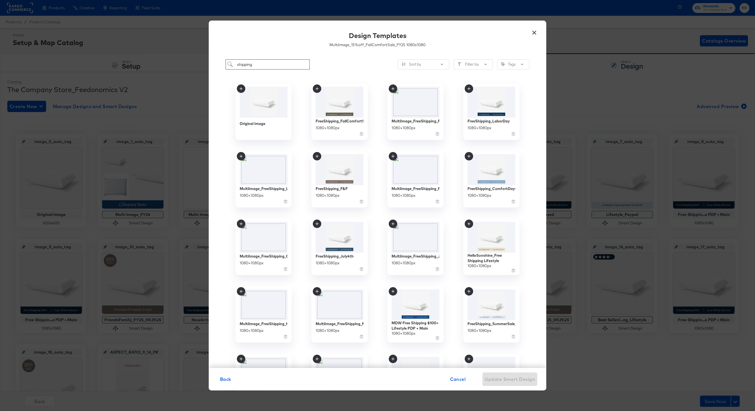
drag, startPoint x: 259, startPoint y: 65, endPoint x: 217, endPoint y: 64, distance: 41.4
click at [217, 65] on div "shipping Sort by Filter by Tags Original Image FreeShipping_FallComfortSale 108…" at bounding box center [378, 211] width 338 height 314
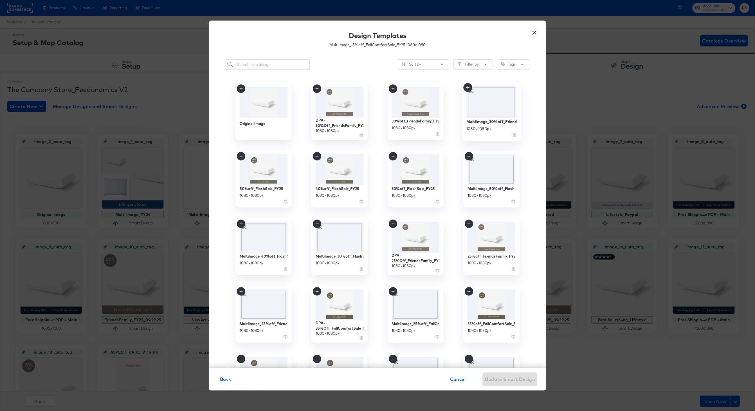
click at [500, 118] on div "MultiImage_30%off_FriendsFamily_FY25 1080 × 1080 px" at bounding box center [491, 128] width 50 height 20
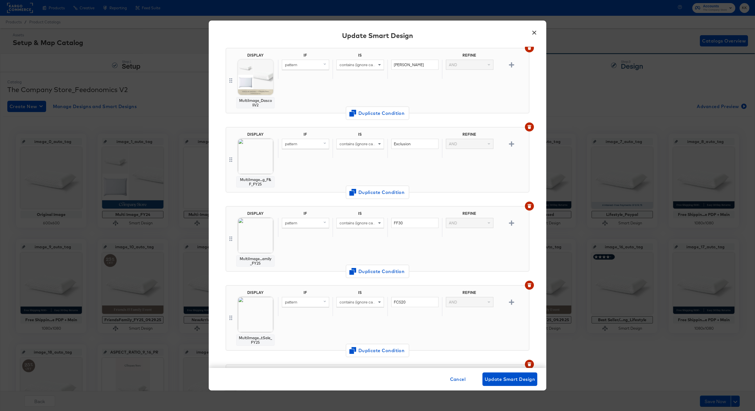
scroll to position [229, 0]
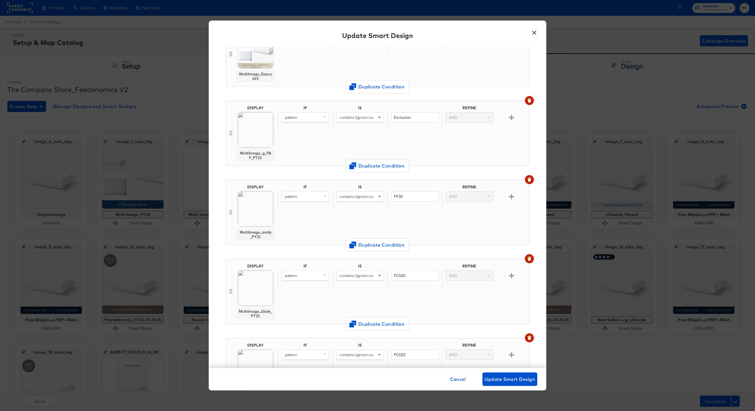
click at [526, 260] on button "button" at bounding box center [529, 258] width 9 height 9
click at [526, 259] on button "button" at bounding box center [529, 258] width 9 height 9
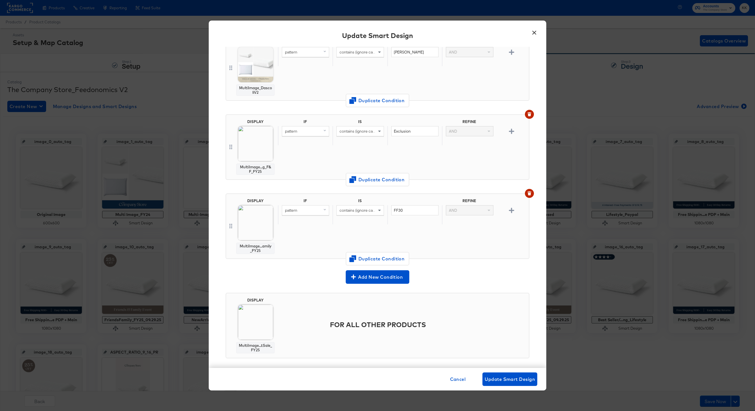
scroll to position [220, 0]
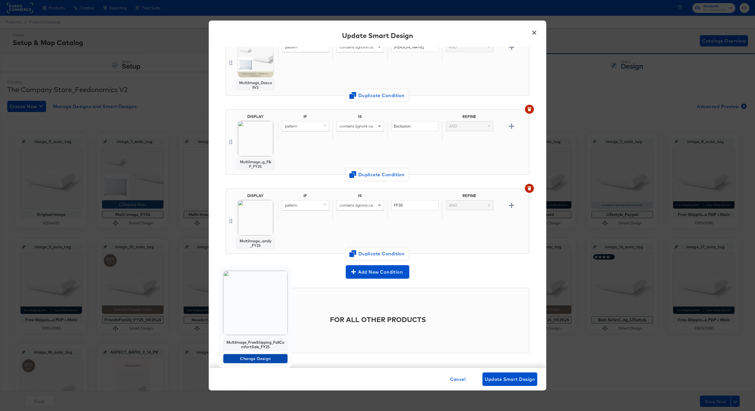
click at [250, 361] on span "Change Design" at bounding box center [256, 358] width 60 height 7
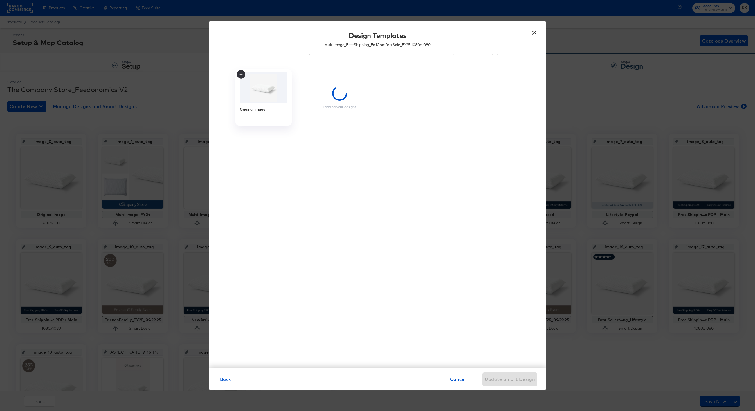
scroll to position [0, 0]
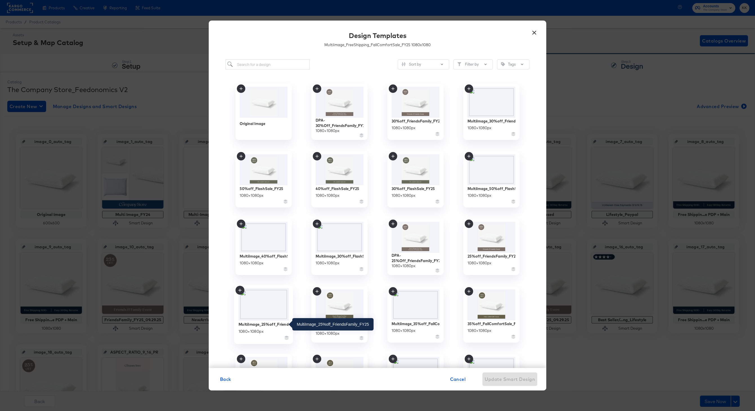
click at [267, 323] on div "MultiImage_25%off_FriendsFamily_FY25" at bounding box center [264, 323] width 50 height 5
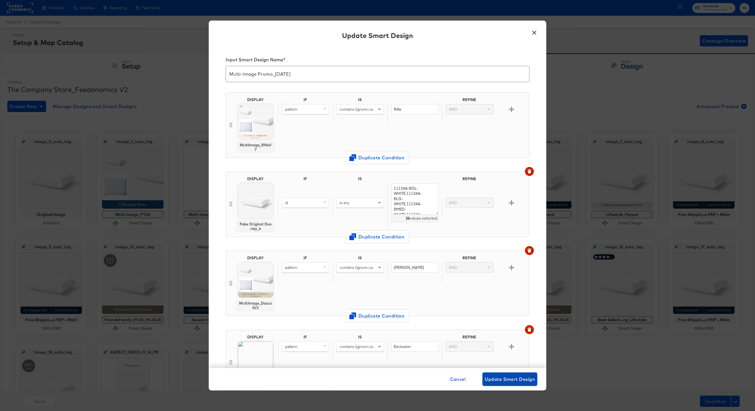
click at [507, 376] on span "Update Smart Design" at bounding box center [510, 379] width 50 height 8
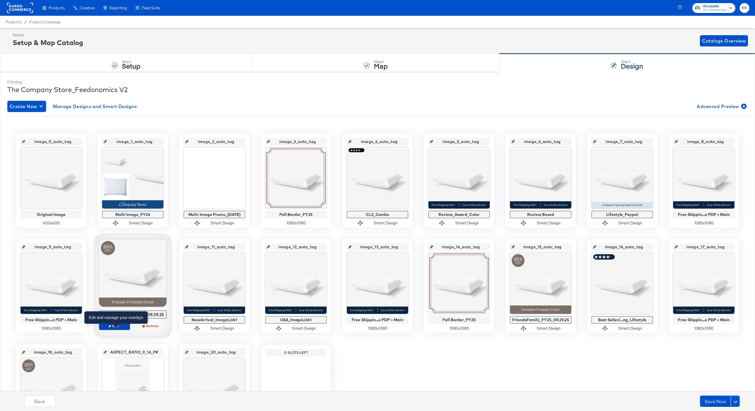
click at [116, 326] on span "Edit" at bounding box center [115, 326] width 26 height 4
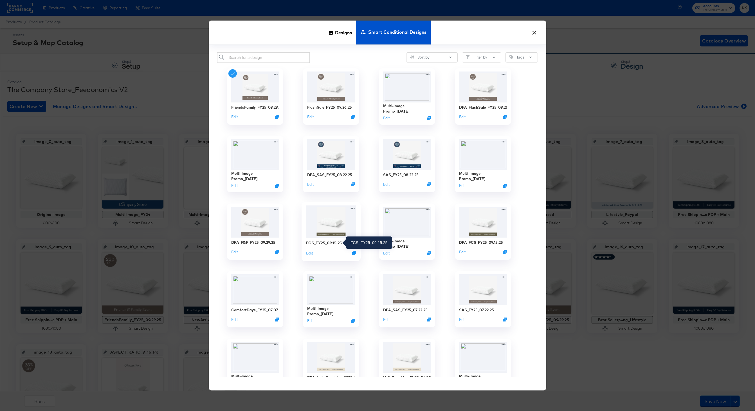
click at [327, 243] on div "FCS_FY25_09.15.25" at bounding box center [324, 242] width 36 height 5
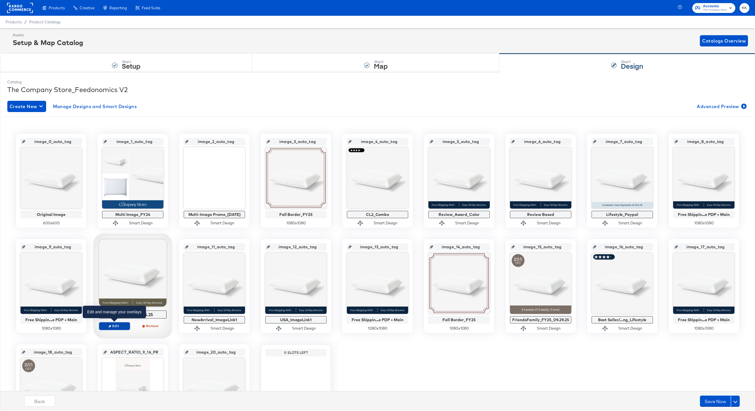
click at [121, 324] on span "Edit" at bounding box center [115, 326] width 26 height 4
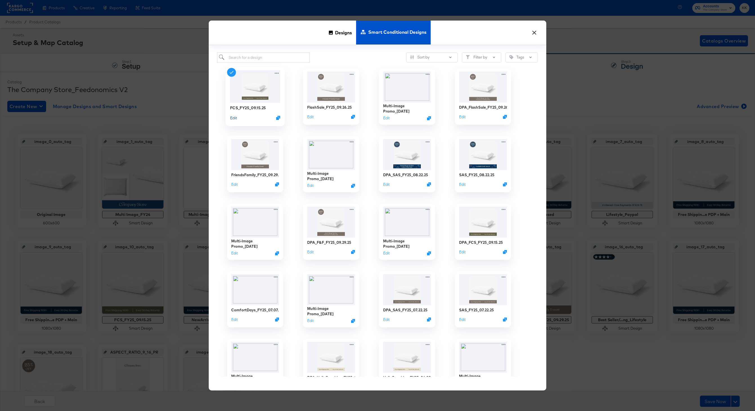
click at [233, 118] on button "Edit" at bounding box center [233, 117] width 7 height 5
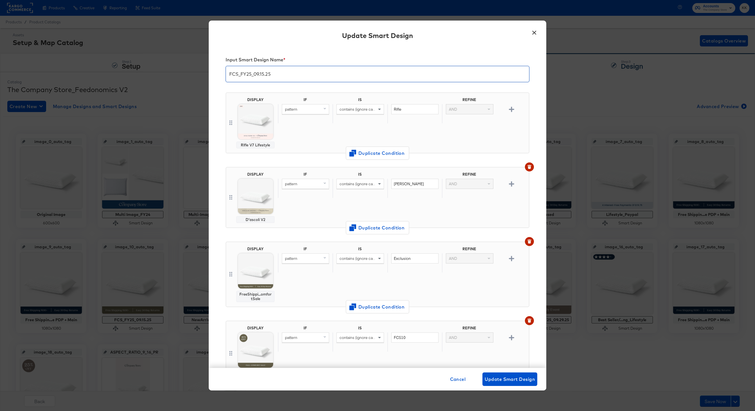
drag, startPoint x: 239, startPoint y: 72, endPoint x: 210, endPoint y: 72, distance: 28.7
click at [210, 72] on div "Input Smart Design Name * FCS_FY25_09.15.25 DISPLAY Rifle V7 Lifestyle IF IS RE…" at bounding box center [378, 207] width 338 height 321
click at [258, 73] on input "F&F_FY25_09.15.25" at bounding box center [377, 72] width 303 height 16
type input "F&F_FY25_10.02.25"
click at [254, 311] on span "Change Design" at bounding box center [256, 310] width 60 height 7
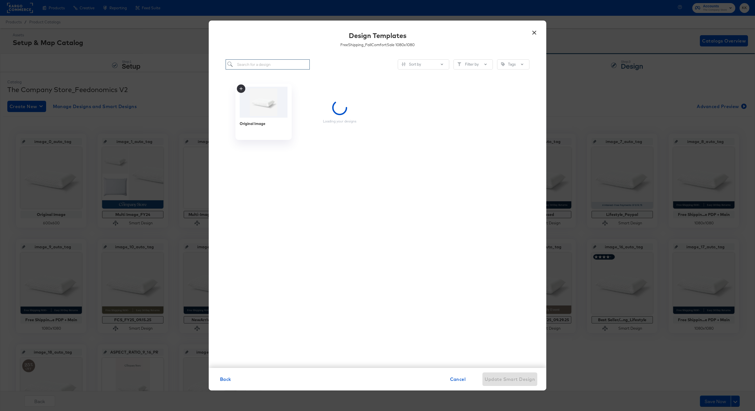
click at [261, 63] on input "search" at bounding box center [268, 64] width 84 height 10
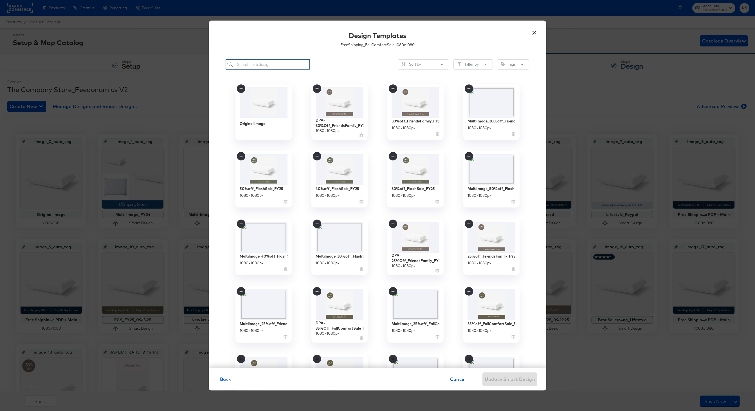
type input "d"
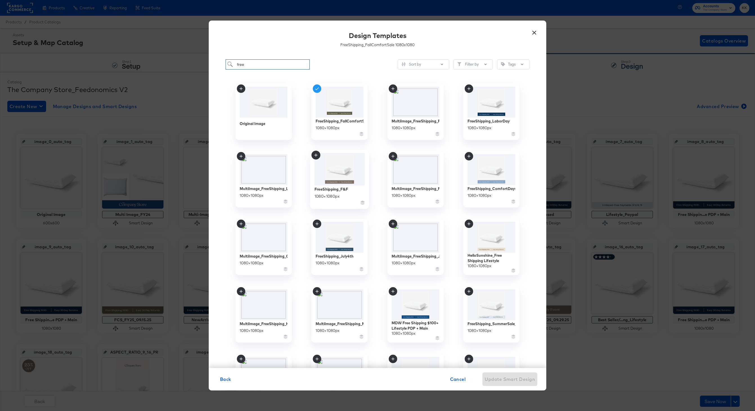
type input "free"
click at [338, 175] on img at bounding box center [340, 169] width 50 height 33
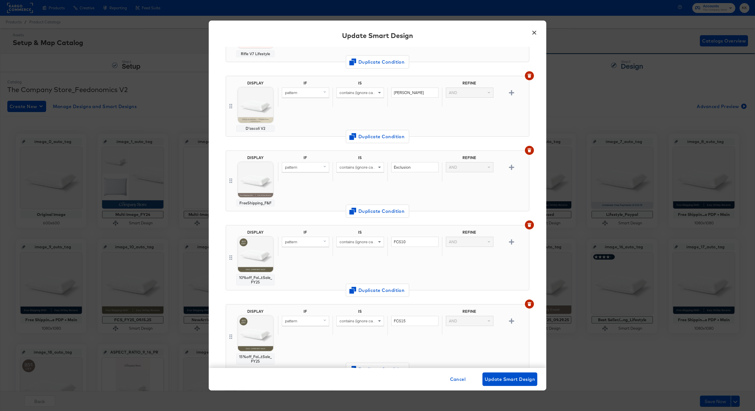
scroll to position [102, 0]
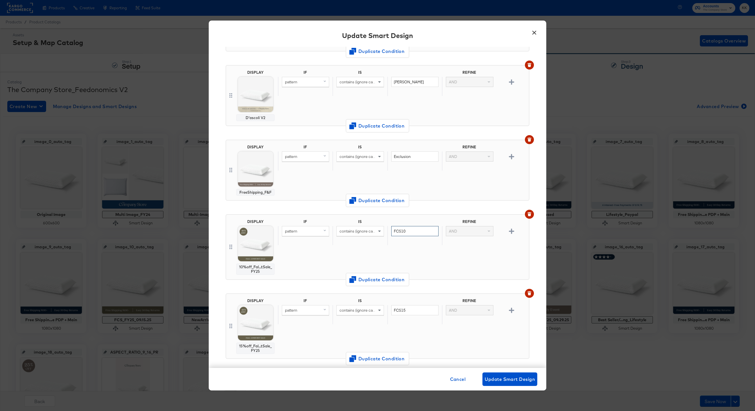
drag, startPoint x: 415, startPoint y: 232, endPoint x: 366, endPoint y: 232, distance: 49.0
click at [366, 232] on div "pattern contains (ignore case) FCS10 AND" at bounding box center [402, 235] width 249 height 19
type input "FF30"
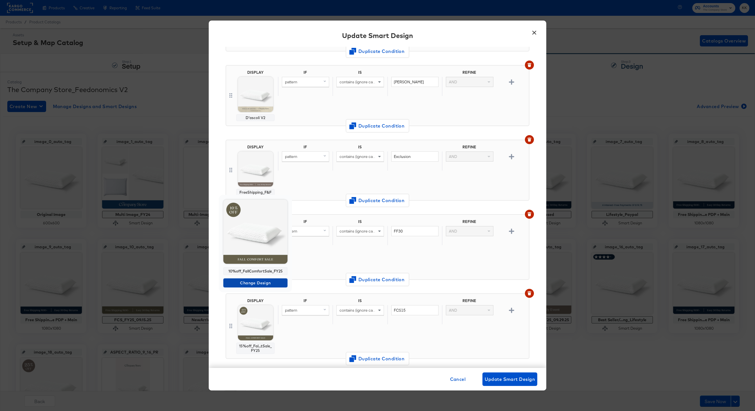
click at [256, 282] on span "Change Design" at bounding box center [256, 282] width 60 height 7
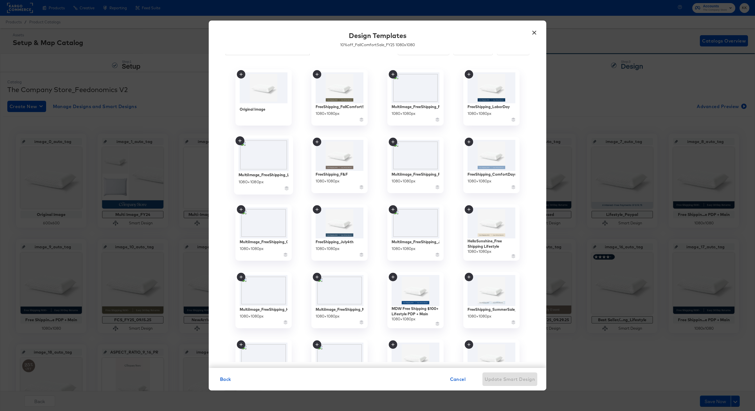
scroll to position [0, 0]
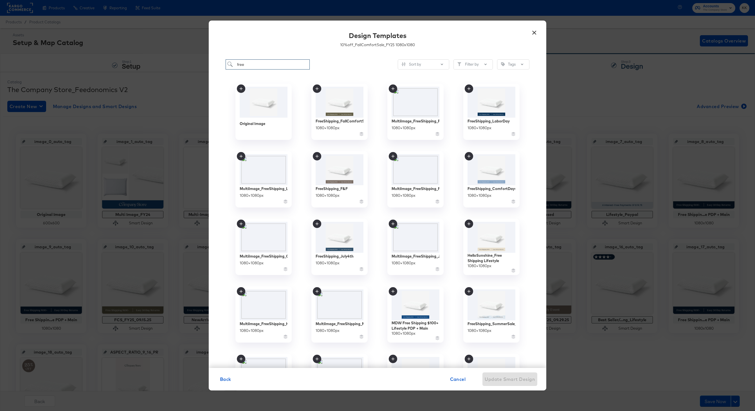
drag, startPoint x: 248, startPoint y: 66, endPoint x: 231, endPoint y: 65, distance: 17.5
click at [231, 65] on input "free" at bounding box center [268, 64] width 84 height 10
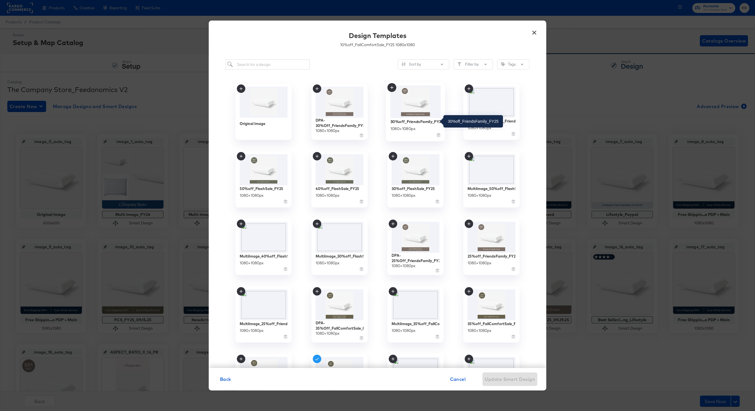
click at [416, 122] on div "30%off_FriendsFamily_FY25" at bounding box center [415, 121] width 50 height 5
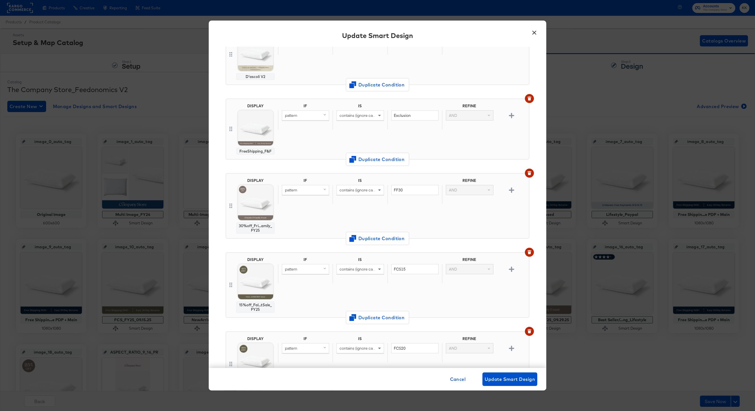
scroll to position [149, 0]
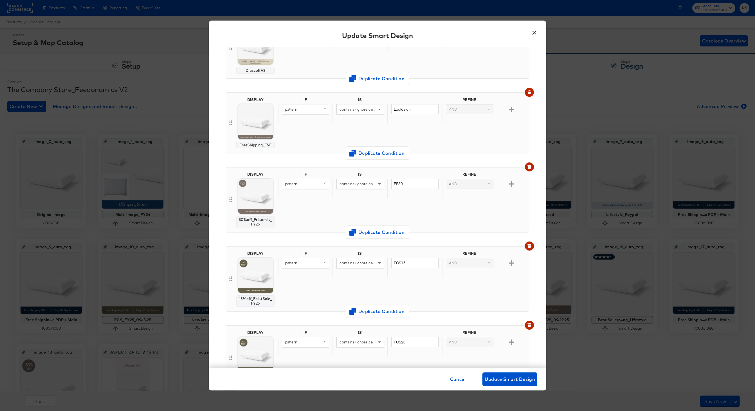
click at [526, 245] on button "button" at bounding box center [529, 245] width 9 height 9
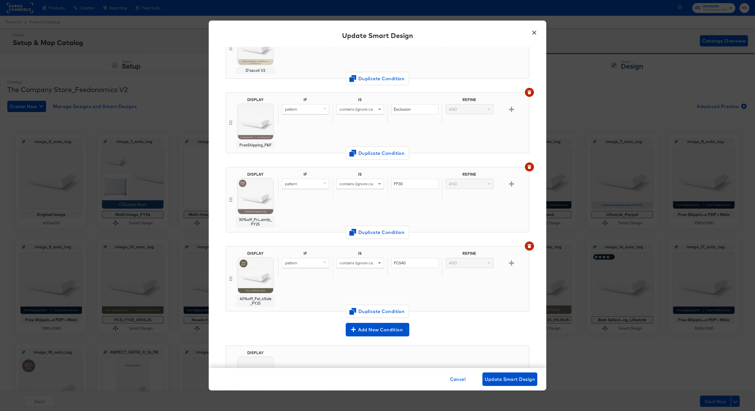
click at [526, 245] on button "button" at bounding box center [529, 245] width 9 height 9
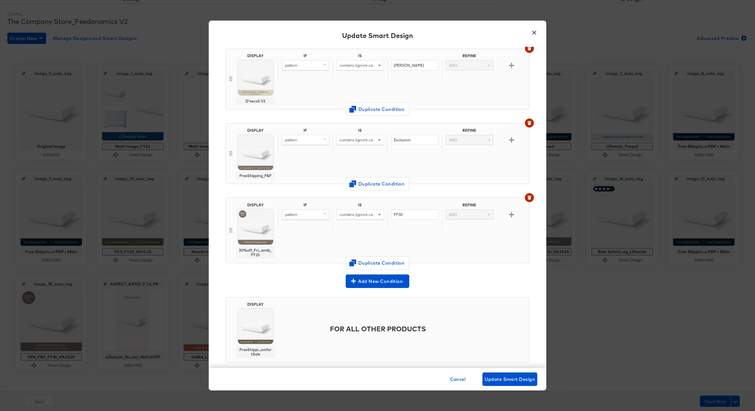
scroll to position [128, 0]
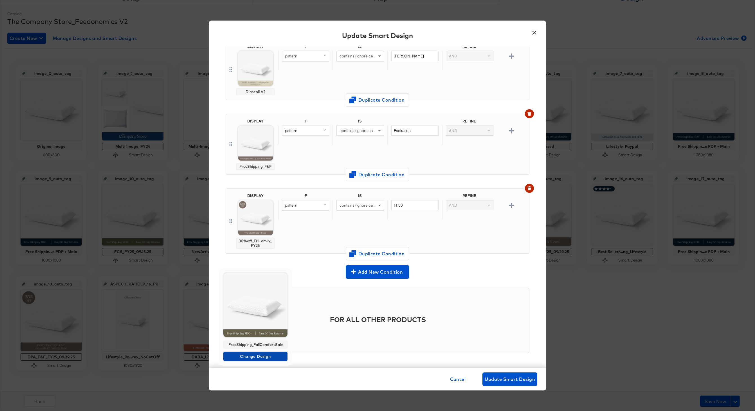
click at [254, 353] on span "Change Design" at bounding box center [256, 356] width 60 height 7
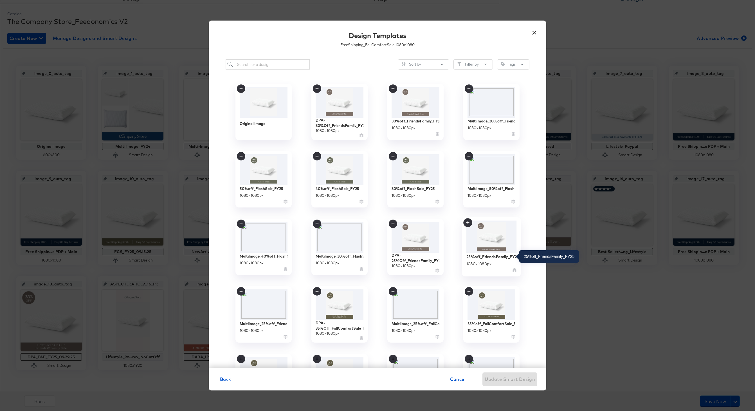
click at [483, 257] on div "25%off_FriendsFamily_FY25" at bounding box center [491, 256] width 50 height 5
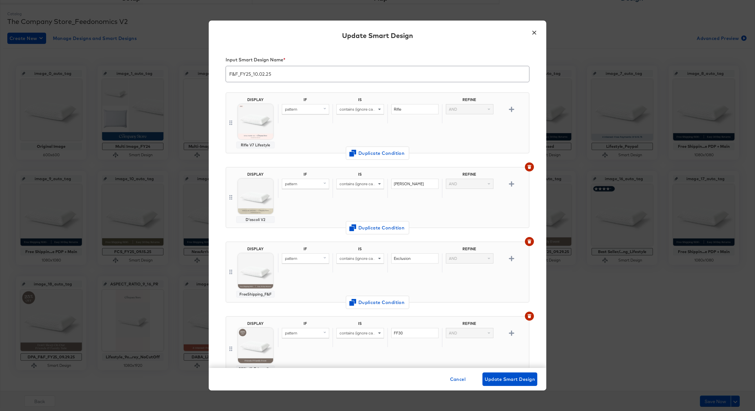
scroll to position [128, 0]
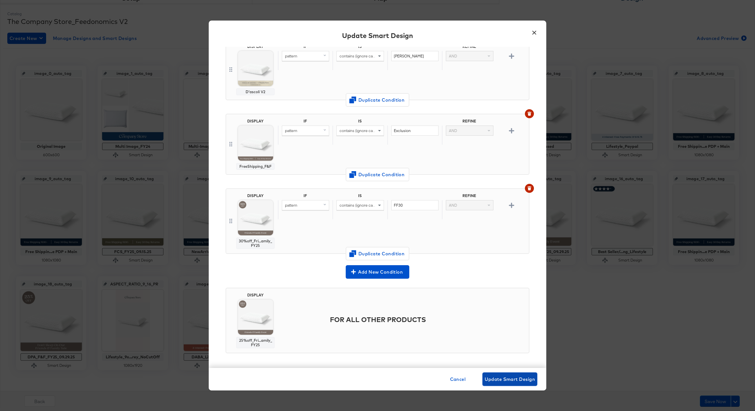
click at [502, 373] on button "Update Smart Design" at bounding box center [509, 379] width 55 height 14
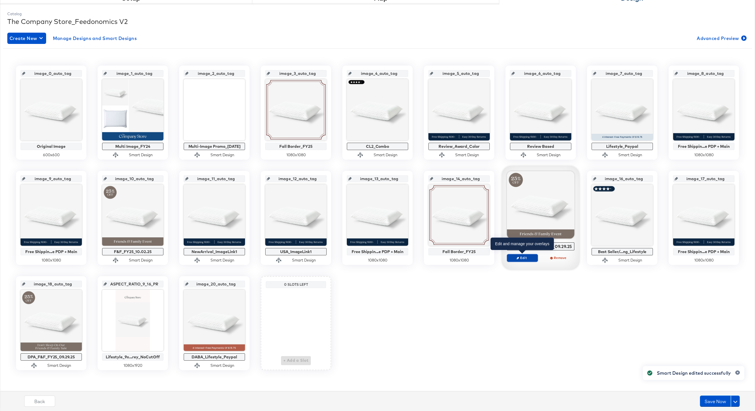
click at [523, 257] on span "Edit" at bounding box center [522, 257] width 26 height 4
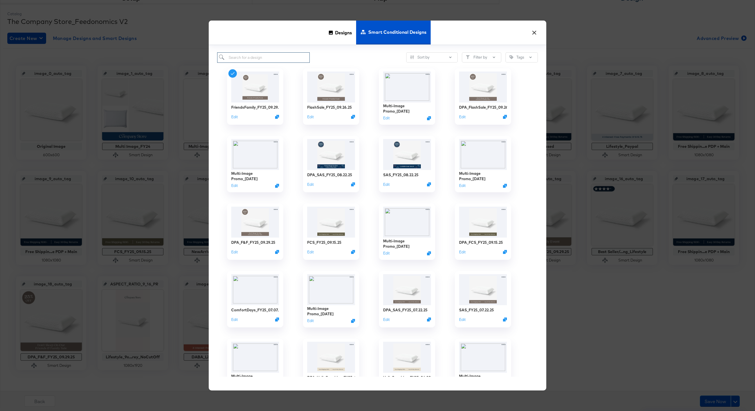
click at [247, 59] on input "search" at bounding box center [263, 57] width 93 height 10
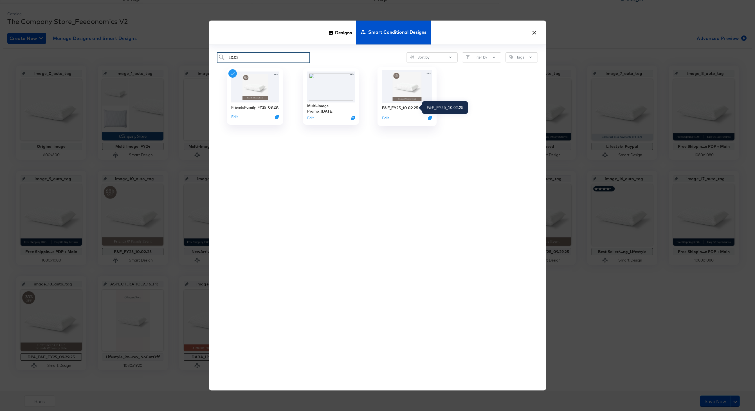
type input "10.02"
click at [401, 108] on div "F&F_FY25_10.02.25" at bounding box center [400, 107] width 36 height 5
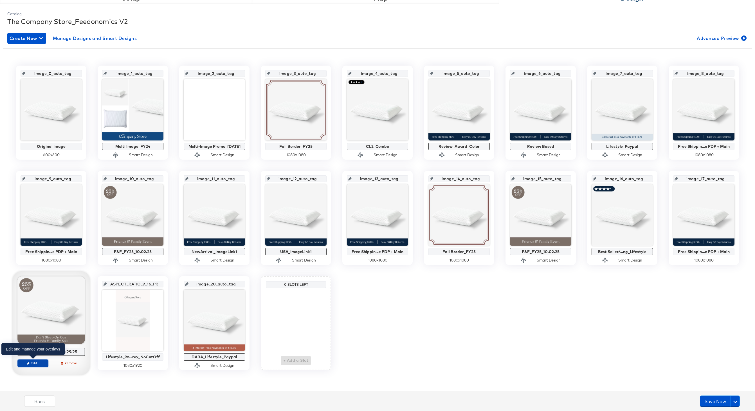
click at [39, 362] on span "Edit" at bounding box center [33, 363] width 26 height 4
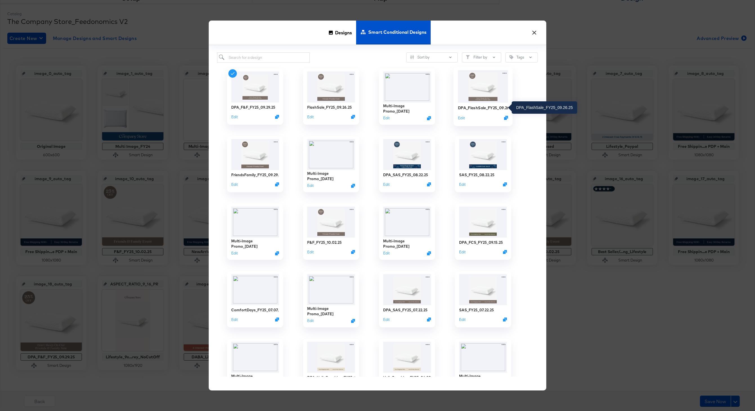
click at [488, 110] on div "DPA_FlashSale_FY25_09.26.25" at bounding box center [483, 107] width 50 height 5
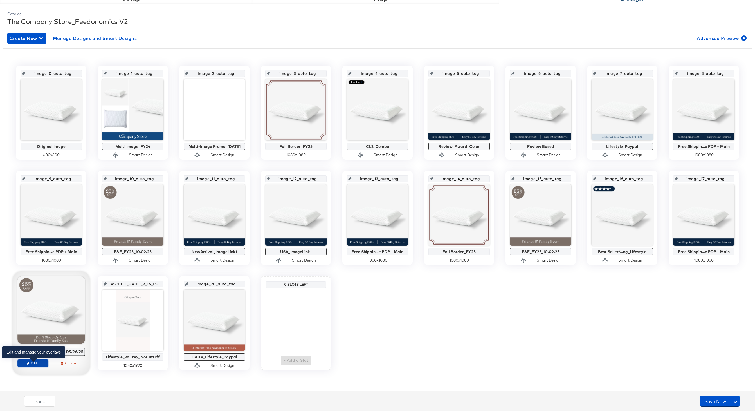
click at [37, 362] on span "Edit" at bounding box center [33, 363] width 26 height 4
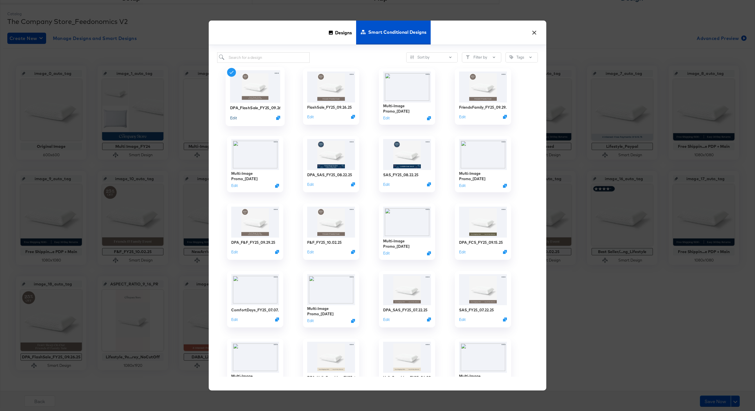
click at [233, 118] on button "Edit" at bounding box center [233, 117] width 7 height 5
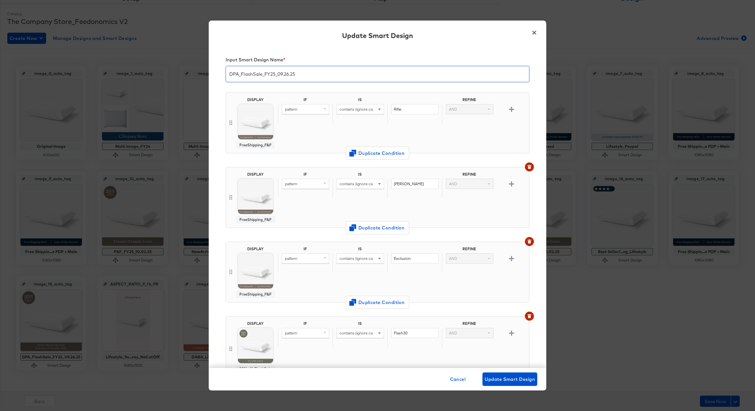
click at [262, 73] on input "DPA_FlashSale_FY25_09.26.25" at bounding box center [377, 72] width 303 height 16
click at [266, 72] on input "DPA_FF_FY25_09.26.25" at bounding box center [377, 72] width 303 height 16
type input "DPA_FF_FY25_10.02.25"
click at [259, 154] on div "FreeShipping_F&F Change Design" at bounding box center [255, 121] width 73 height 97
click at [256, 160] on span "Change Design" at bounding box center [256, 161] width 60 height 7
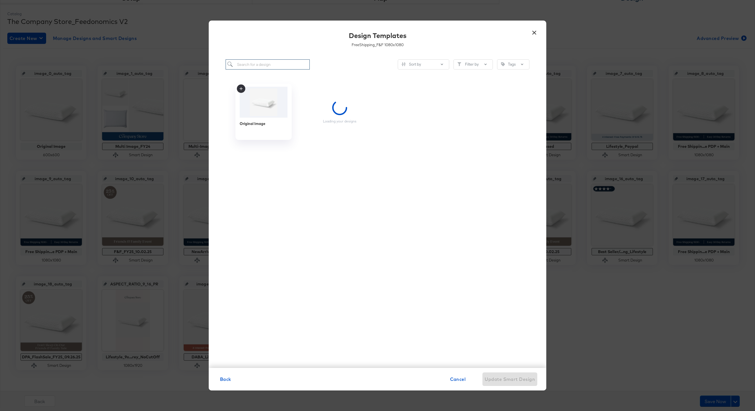
click at [252, 67] on input "search" at bounding box center [268, 64] width 84 height 10
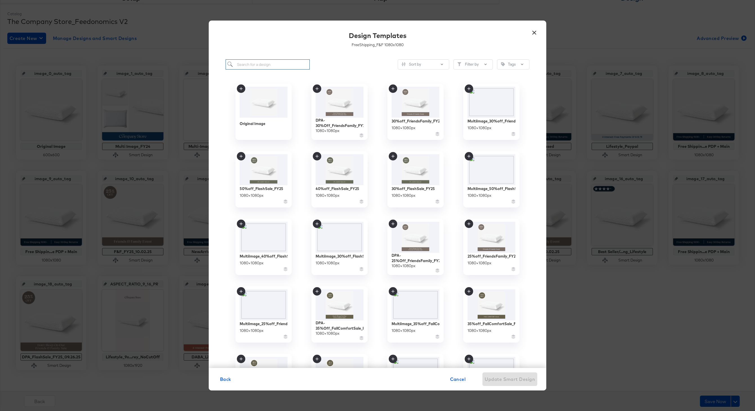
click at [252, 67] on input "search" at bounding box center [268, 64] width 84 height 10
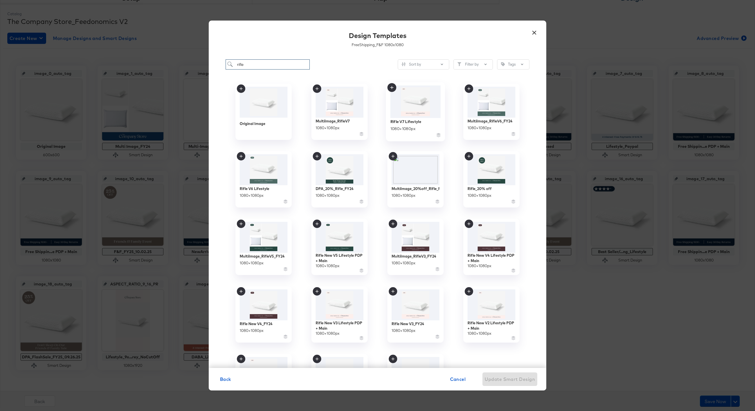
type input "rifle"
click at [405, 105] on img at bounding box center [415, 102] width 50 height 32
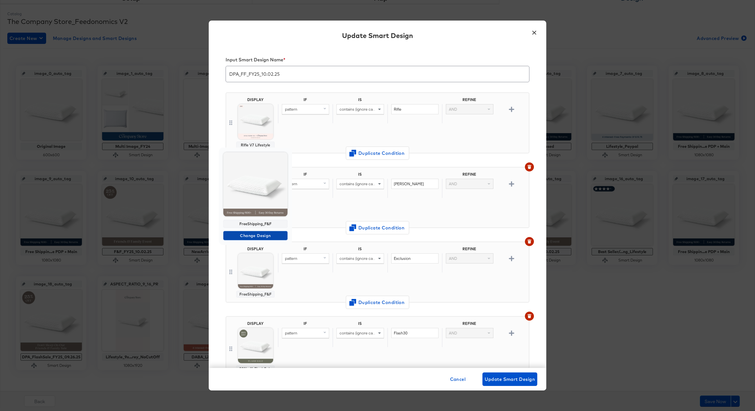
click at [252, 238] on span "Change Design" at bounding box center [256, 235] width 60 height 7
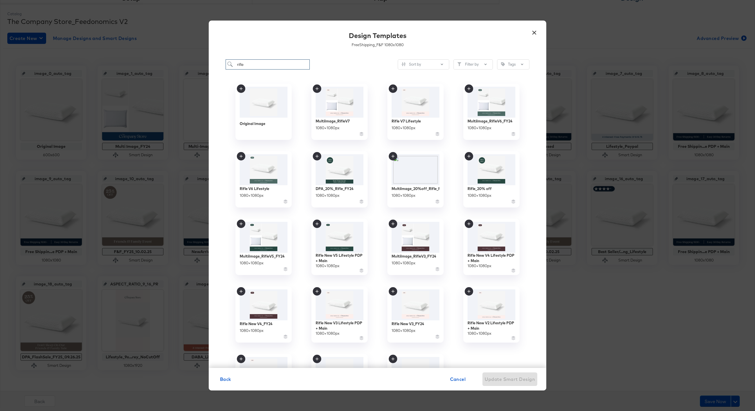
drag, startPoint x: 253, startPoint y: 66, endPoint x: 223, endPoint y: 65, distance: 30.1
click at [223, 65] on div "rifle Sort by Filter by Tags Original Image MultiImage_RifleV7 1080 × 1080 px R…" at bounding box center [378, 211] width 338 height 314
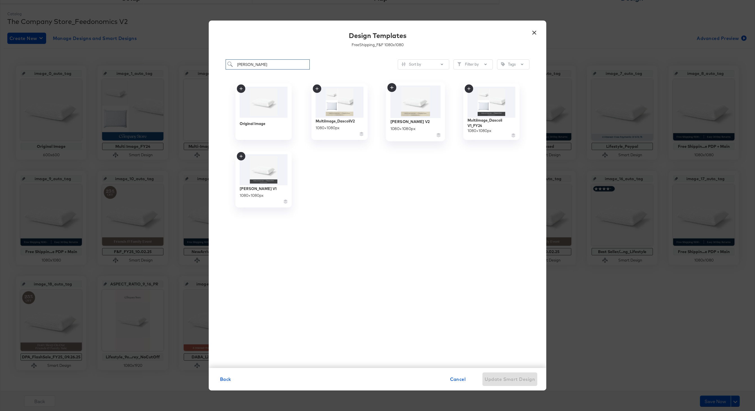
type input "dascoli"
click at [421, 106] on img at bounding box center [415, 102] width 50 height 32
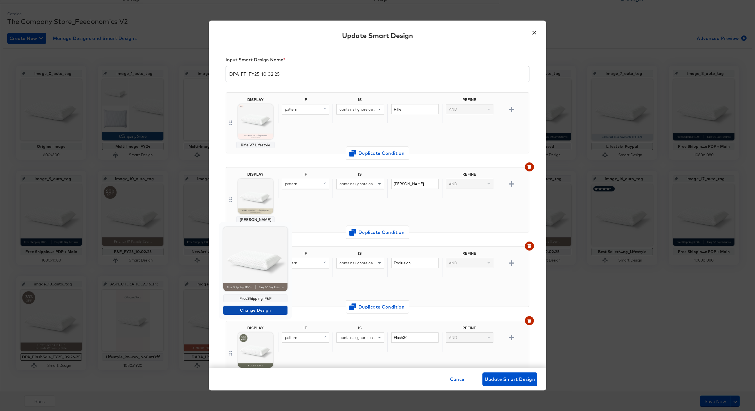
click at [255, 313] on span "Change Design" at bounding box center [256, 310] width 60 height 7
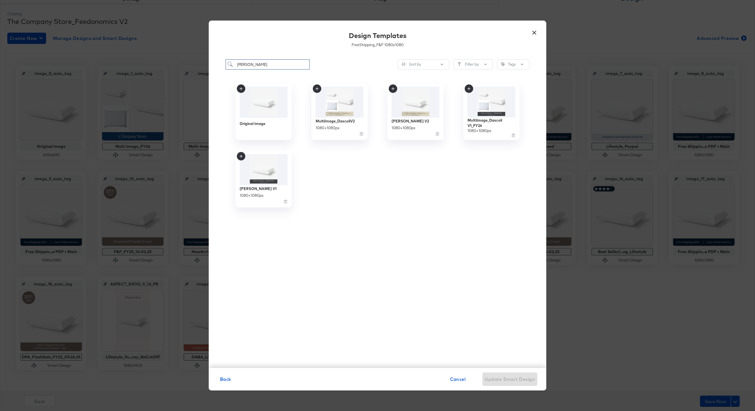
drag, startPoint x: 265, startPoint y: 64, endPoint x: 196, endPoint y: 64, distance: 69.8
click at [196, 64] on div "× Design Templates FreeShipping_F&F 1080 x 1080 dascoli Sort by Filter by Tags …" at bounding box center [377, 205] width 755 height 411
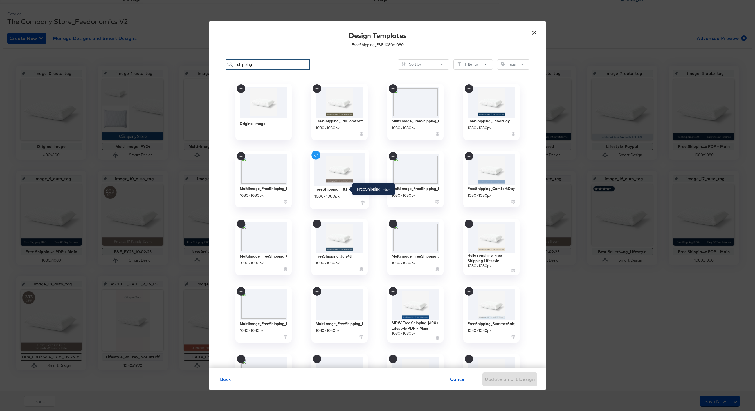
type input "shipping"
click at [330, 189] on div "FreeShipping_F&F" at bounding box center [332, 188] width 34 height 5
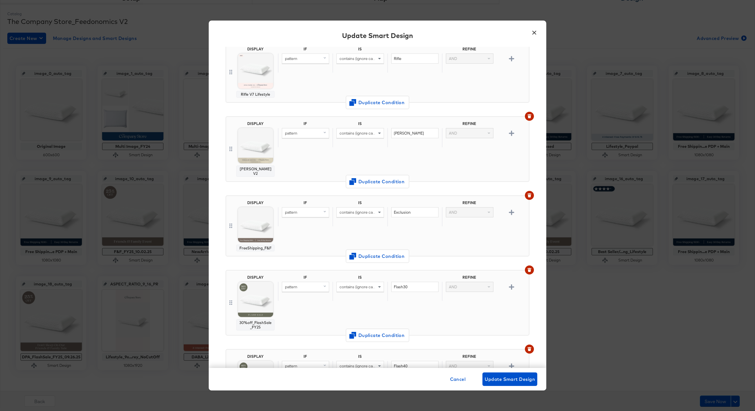
scroll to position [61, 0]
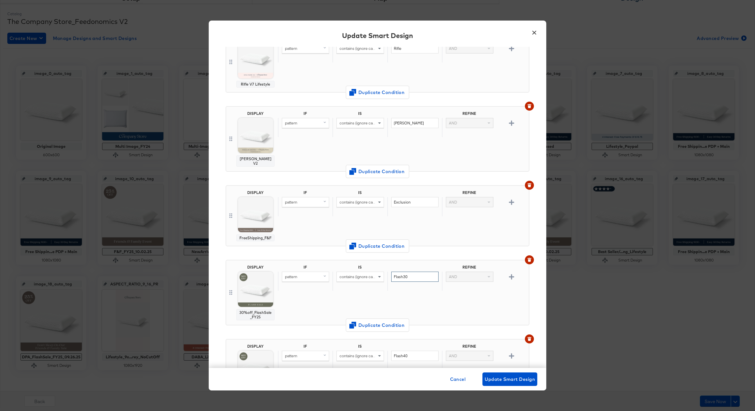
drag, startPoint x: 421, startPoint y: 275, endPoint x: 384, endPoint y: 275, distance: 37.1
click at [384, 275] on div "pattern contains (ignore case) Flash30 AND" at bounding box center [402, 280] width 249 height 19
drag, startPoint x: 412, startPoint y: 272, endPoint x: 377, endPoint y: 272, distance: 34.9
click at [377, 272] on div "pattern contains (ignore case) Flash30 AND" at bounding box center [402, 280] width 249 height 19
type input "FF30"
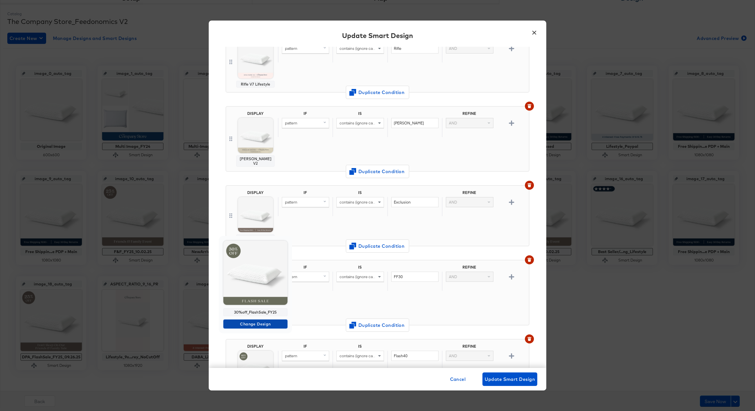
click at [256, 321] on span "Change Design" at bounding box center [256, 323] width 60 height 7
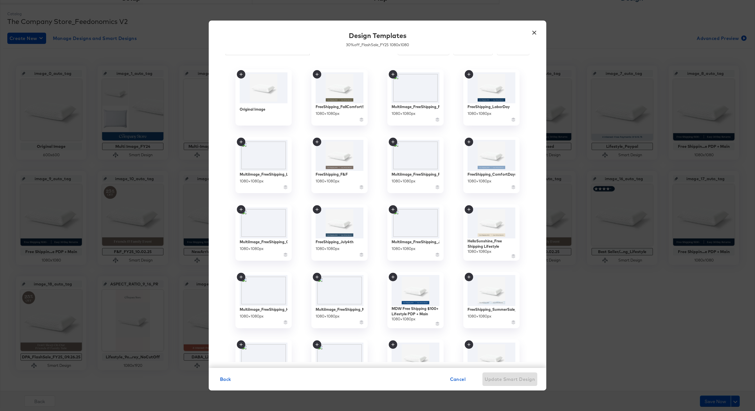
scroll to position [0, 0]
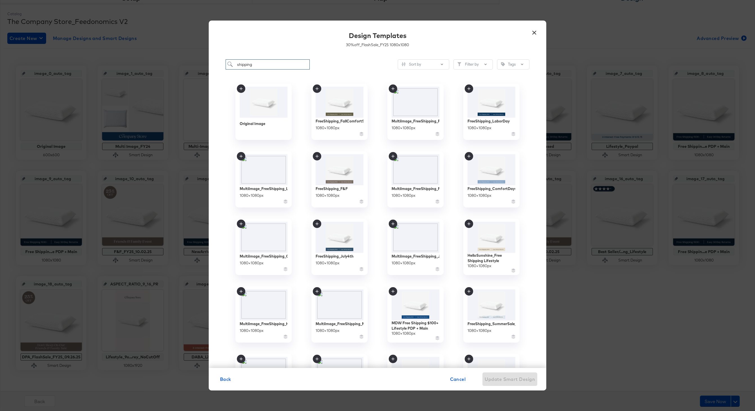
drag, startPoint x: 252, startPoint y: 64, endPoint x: 234, endPoint y: 64, distance: 17.4
click at [234, 64] on input "shipping" at bounding box center [268, 64] width 84 height 10
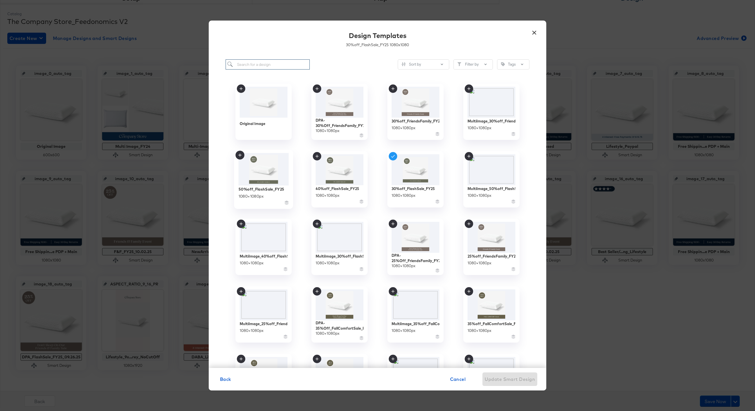
scroll to position [63, 0]
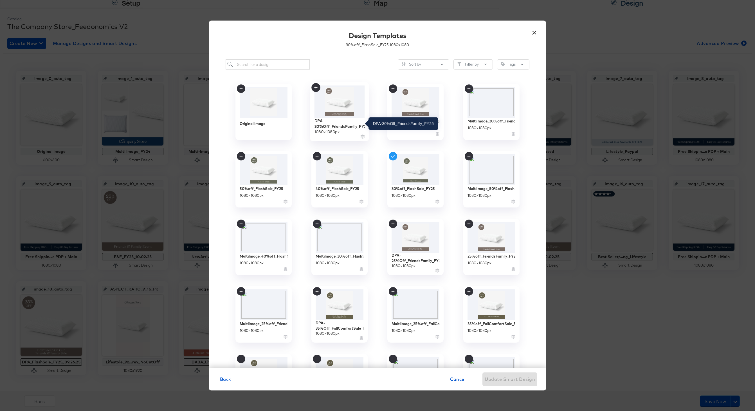
click at [337, 123] on div "DPA-30%Off_FriendsFamily_FY25" at bounding box center [340, 123] width 50 height 11
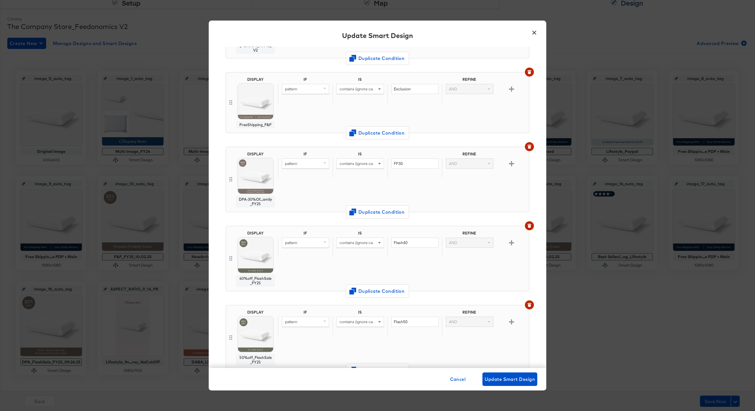
scroll to position [186, 0]
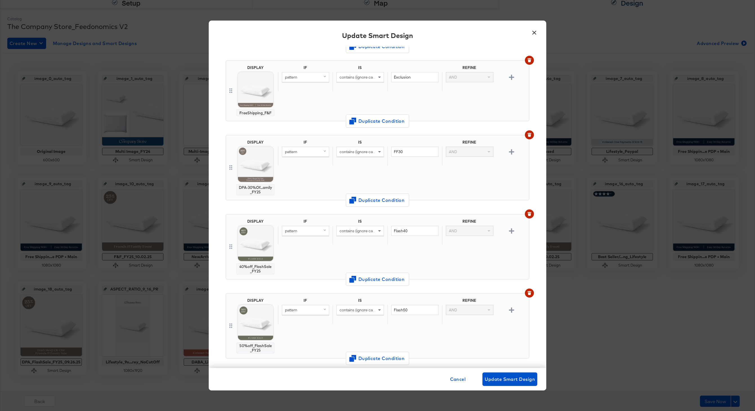
click at [531, 212] on icon "button" at bounding box center [529, 214] width 4 height 4
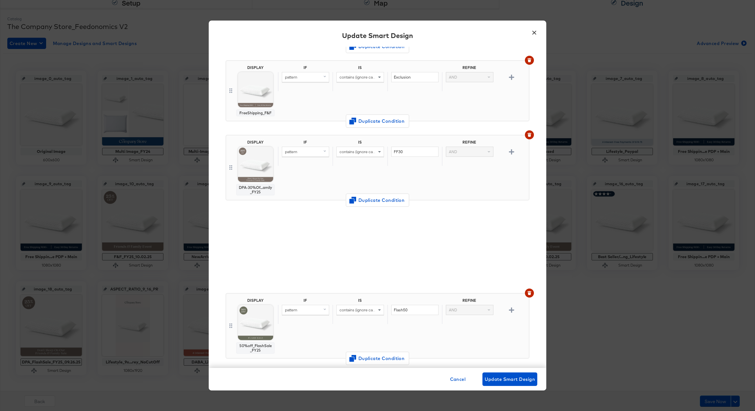
scroll to position [107, 0]
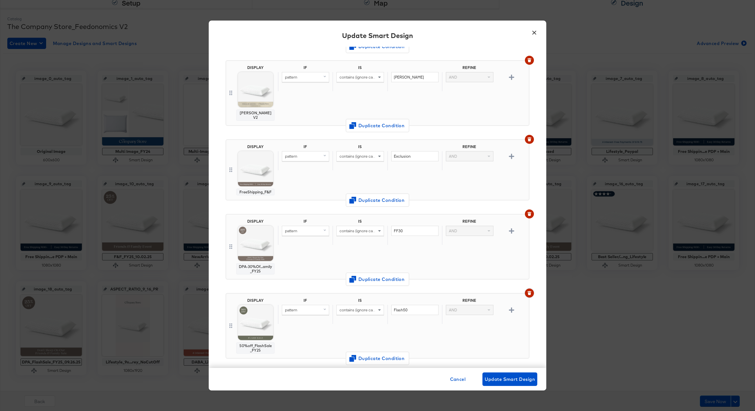
click at [530, 292] on icon "button" at bounding box center [529, 293] width 3 height 3
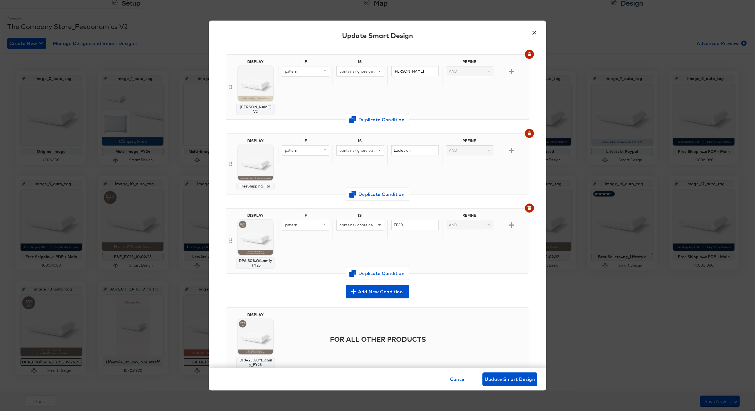
scroll to position [128, 0]
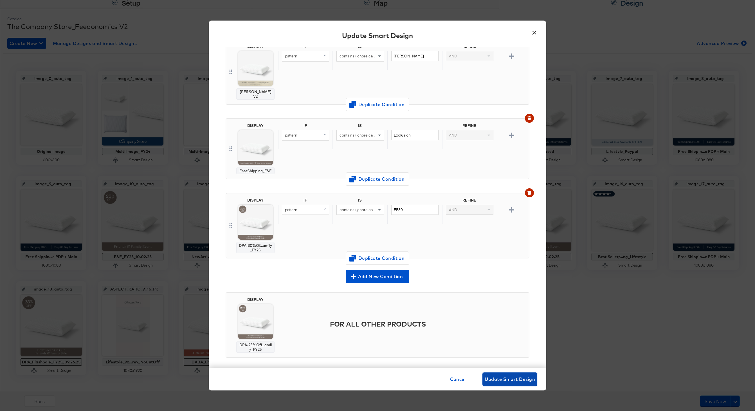
click at [504, 380] on span "Update Smart Design" at bounding box center [510, 379] width 50 height 8
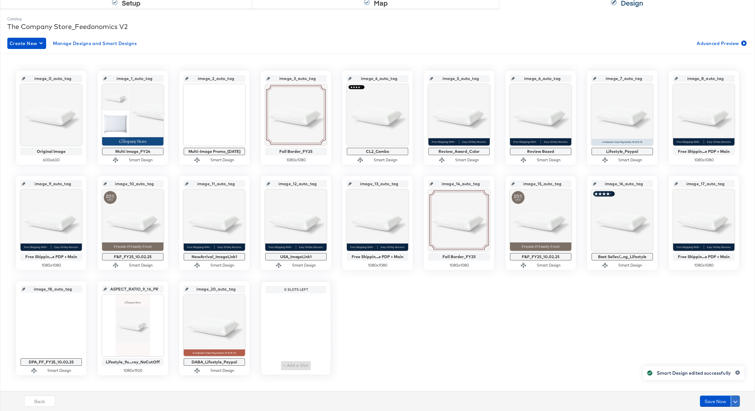
click at [739, 402] on button at bounding box center [735, 400] width 9 height 11
click at [728, 390] on div "Schedule Save" at bounding box center [722, 389] width 26 height 5
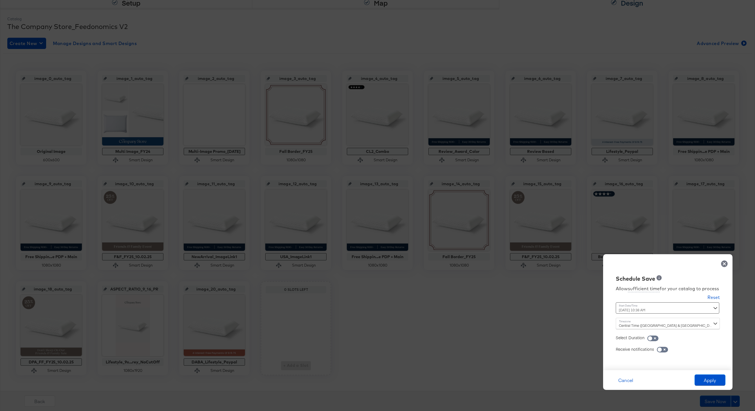
click at [634, 309] on div "October 2nd 2025 10:38 AM ‹ October 2025 › Su Mo Tu We Th Fr Sa 28 29 30 1 2 3 …" at bounding box center [654, 307] width 76 height 11
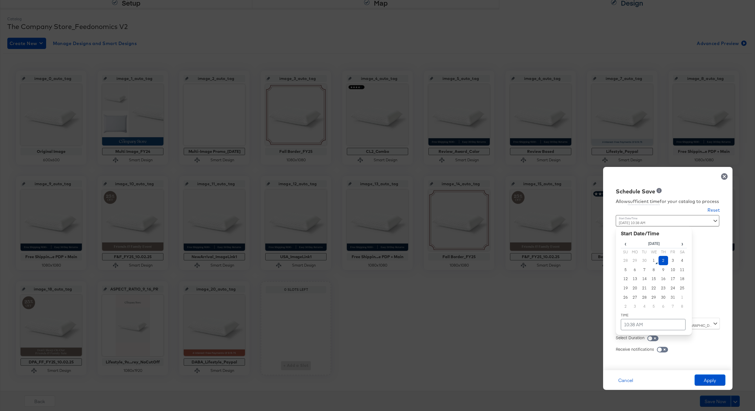
click at [663, 261] on td "2" at bounding box center [664, 260] width 10 height 9
click at [644, 320] on td "10:38 AM" at bounding box center [653, 324] width 65 height 11
click at [645, 280] on span "▼" at bounding box center [642, 282] width 11 height 11
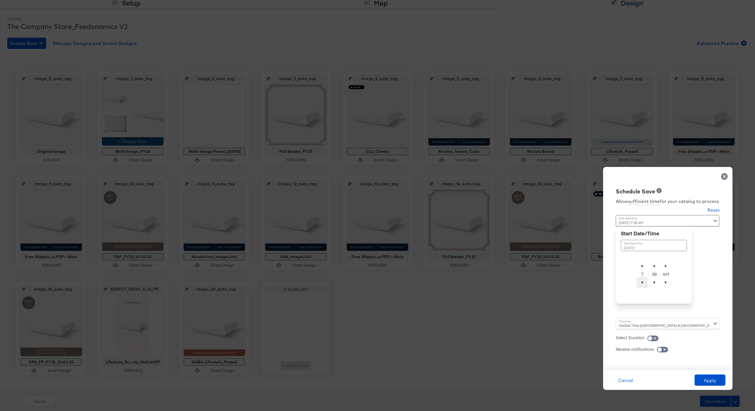
click at [645, 280] on span "▼" at bounding box center [642, 282] width 11 height 11
click at [654, 283] on span "▼" at bounding box center [654, 282] width 11 height 11
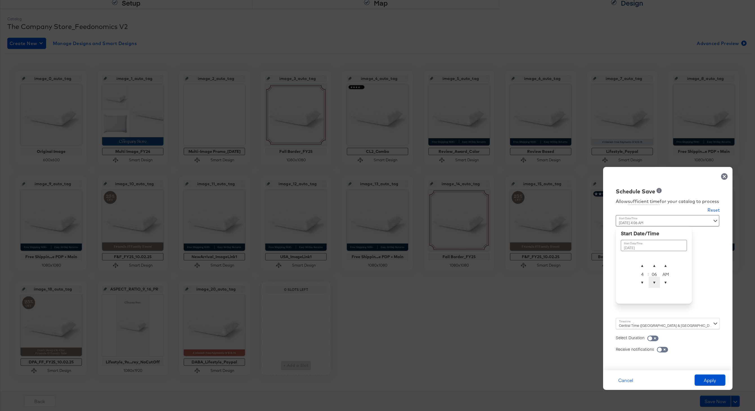
click at [654, 283] on span "▼" at bounding box center [654, 282] width 11 height 11
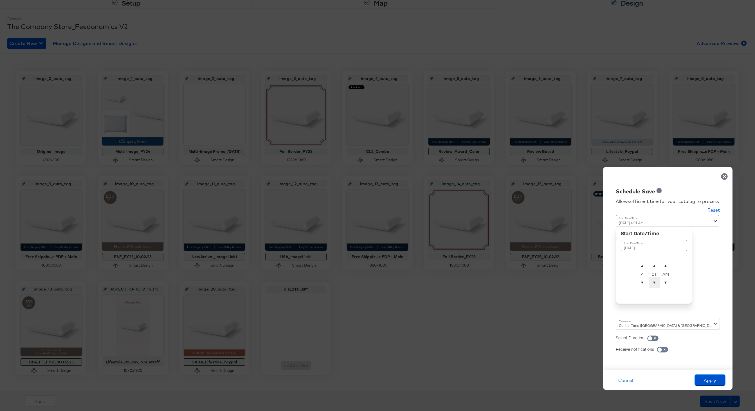
click at [654, 283] on span "▼" at bounding box center [654, 282] width 11 height 11
type input "October 2nd 2025 4:00 AM"
click at [626, 320] on div "Central Time (US & Canada) (America/Chicago)" at bounding box center [668, 323] width 104 height 11
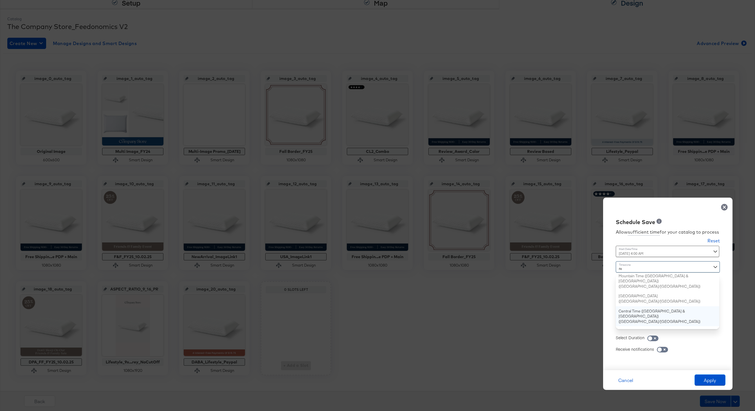
type input "new"
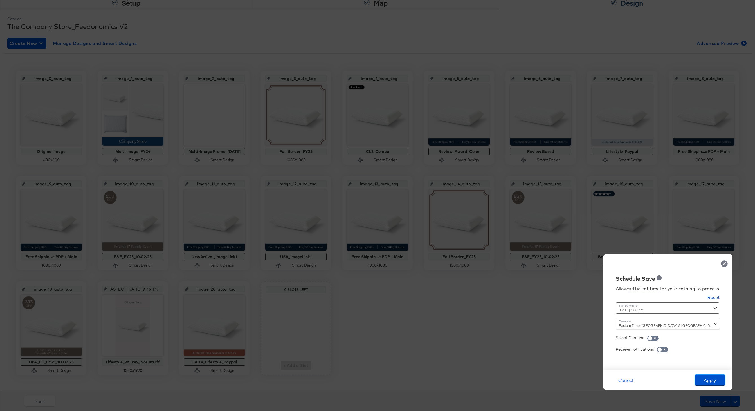
click at [699, 370] on div "Cancel Apply" at bounding box center [667, 380] width 129 height 20
click at [704, 375] on button "Apply" at bounding box center [710, 379] width 31 height 11
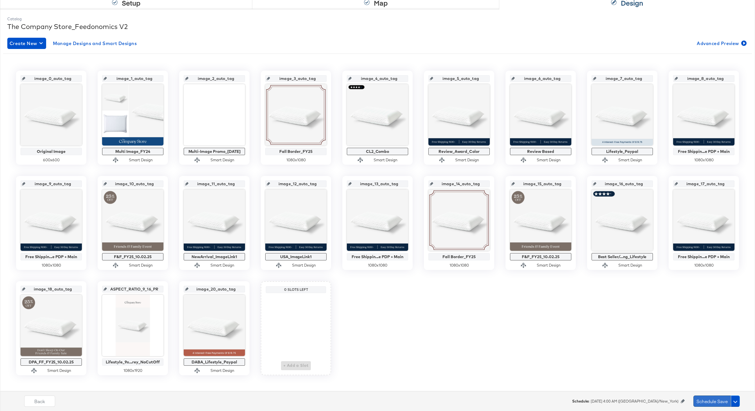
click at [716, 395] on button "Schedule Save" at bounding box center [711, 400] width 37 height 11
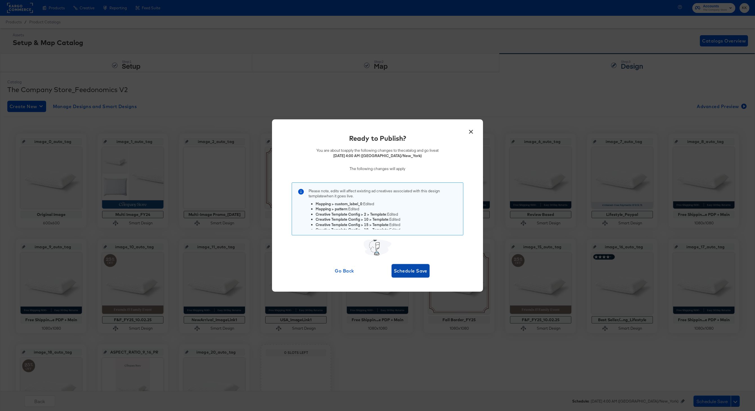
click at [404, 266] on button "Schedule Save" at bounding box center [411, 271] width 38 height 14
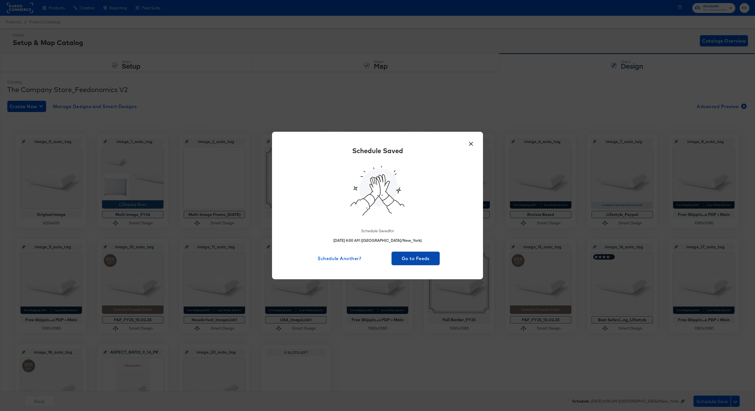
click at [410, 255] on span "Go to Feeds" at bounding box center [416, 258] width 44 height 8
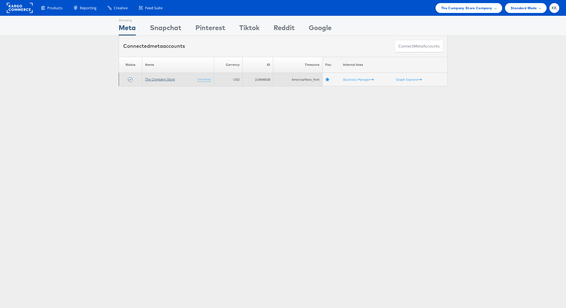
click at [155, 80] on link "The Company Store" at bounding box center [160, 79] width 30 height 4
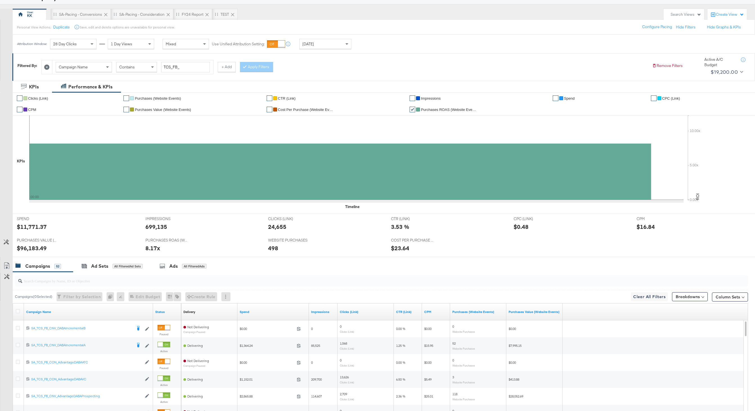
click at [63, 279] on input "search" at bounding box center [350, 278] width 657 height 11
paste input "SA_TCS_FB_CON_AdvantageDABACellA"
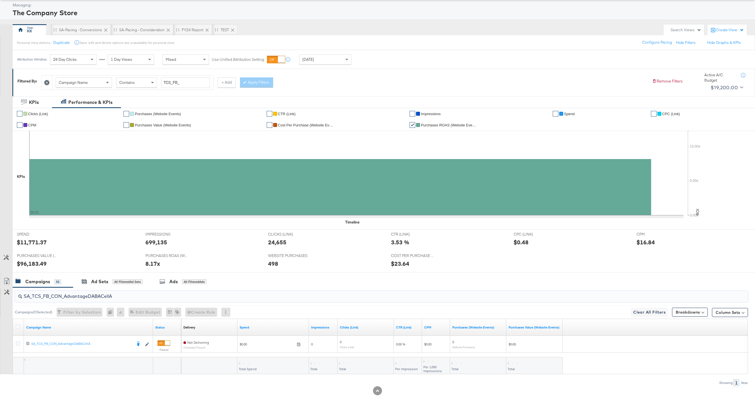
scroll to position [28, 0]
type input "SA_TCS_FB_CON_AdvantageDABACellA"
click at [17, 324] on icon at bounding box center [18, 326] width 4 height 4
click at [0, 0] on input "checkbox" at bounding box center [0, 0] width 0 height 0
click at [96, 289] on input "SA_TCS_FB_CON_AdvantageDABACellA" at bounding box center [350, 293] width 657 height 11
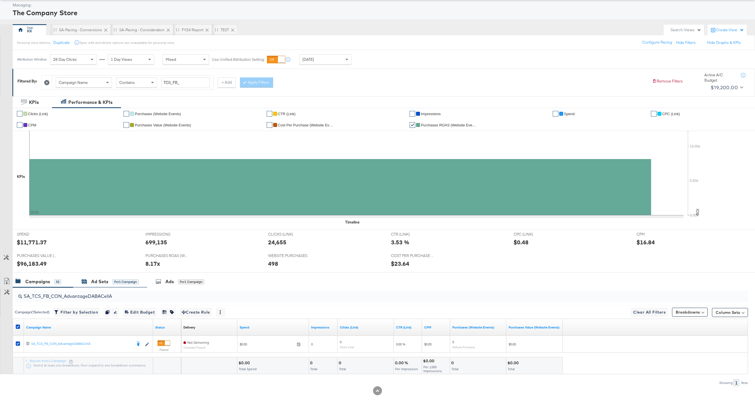
click at [101, 283] on div "Ad Sets" at bounding box center [99, 281] width 17 height 6
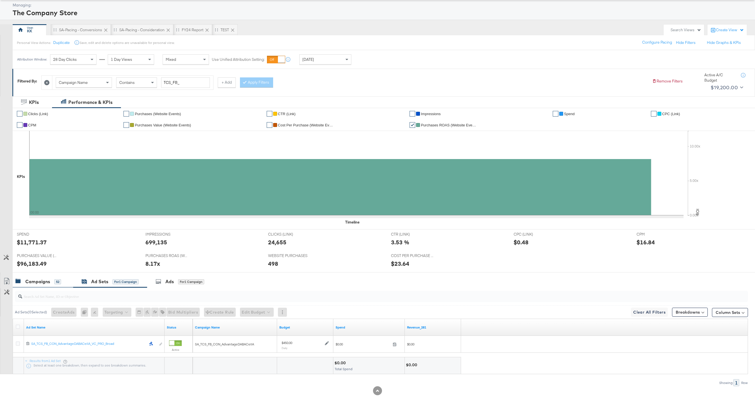
click at [45, 284] on div "Campaigns" at bounding box center [37, 281] width 25 height 6
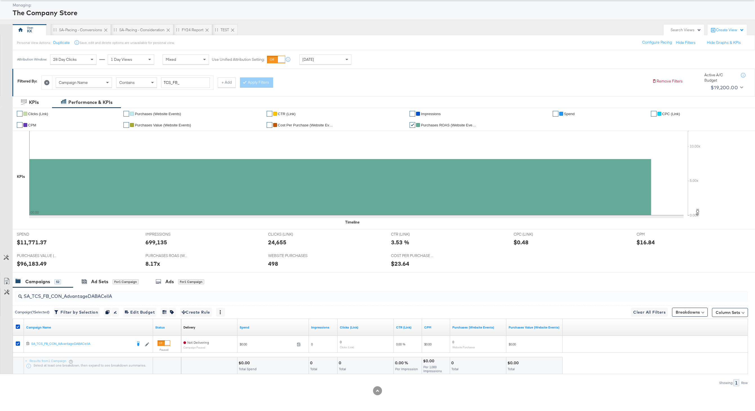
click at [19, 324] on div at bounding box center [19, 327] width 10 height 10
click at [17, 325] on icon at bounding box center [18, 326] width 4 height 4
click at [0, 0] on input "checkbox" at bounding box center [0, 0] width 0 height 0
drag, startPoint x: 120, startPoint y: 297, endPoint x: 69, endPoint y: 296, distance: 50.4
click at [69, 296] on input "SA_TCS_FB_CON_AdvantageDABACellA" at bounding box center [350, 293] width 657 height 11
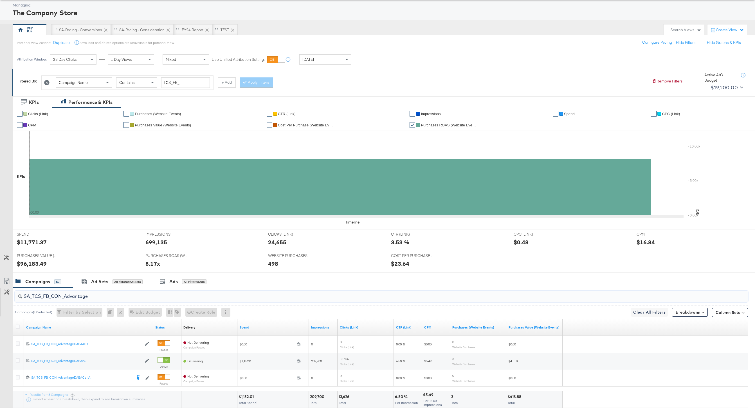
scroll to position [62, 0]
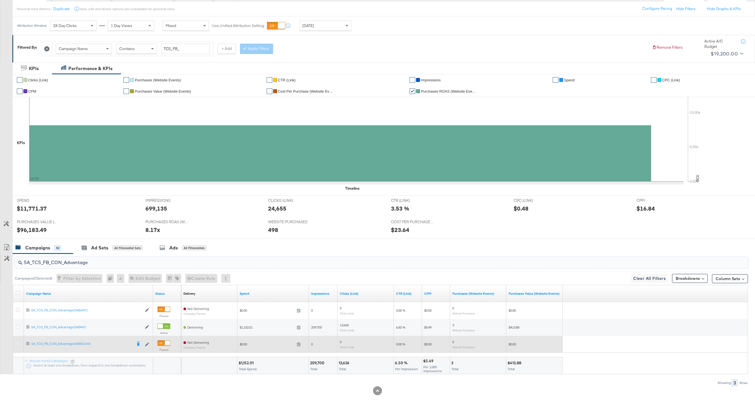
type input "SA_TCS_FB_CON_Advantage"
click at [18, 344] on icon at bounding box center [18, 343] width 4 height 4
click at [0, 0] on input "checkbox" at bounding box center [0, 0] width 0 height 0
click at [18, 344] on icon at bounding box center [18, 343] width 4 height 4
click at [0, 0] on input "checkbox" at bounding box center [0, 0] width 0 height 0
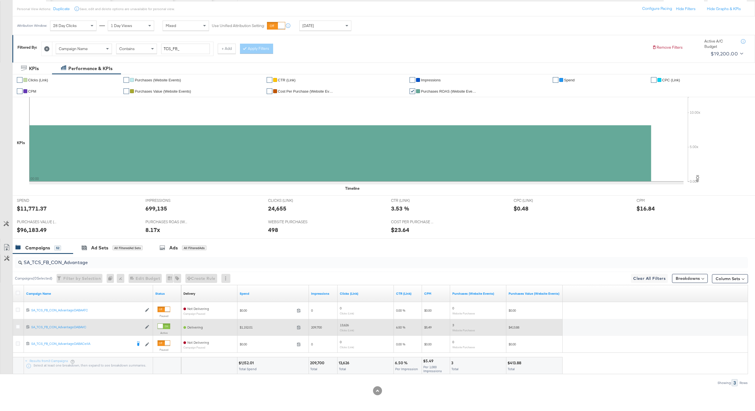
click at [18, 323] on div at bounding box center [19, 327] width 10 height 10
click at [18, 325] on icon at bounding box center [18, 326] width 4 height 4
click at [0, 0] on input "checkbox" at bounding box center [0, 0] width 0 height 0
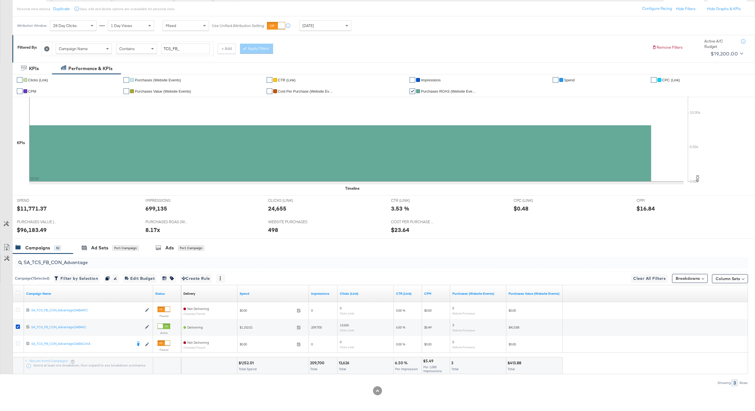
click at [120, 232] on div "$96,183.49" at bounding box center [77, 230] width 120 height 8
click at [115, 251] on div "Ad Sets for 1 Campaign" at bounding box center [110, 248] width 74 height 12
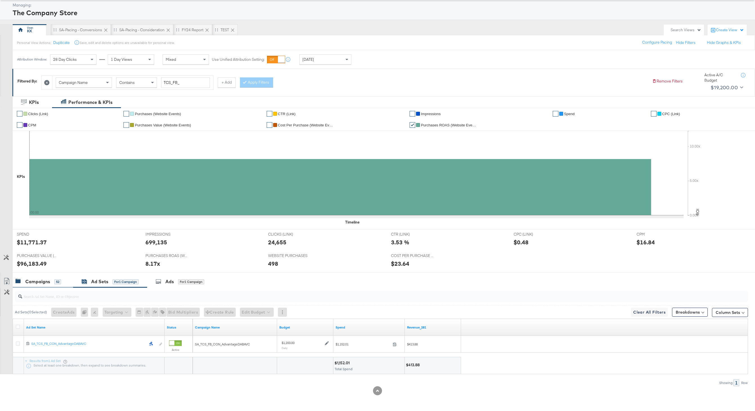
scroll to position [28, 0]
click at [48, 280] on div "Campaigns" at bounding box center [37, 281] width 25 height 6
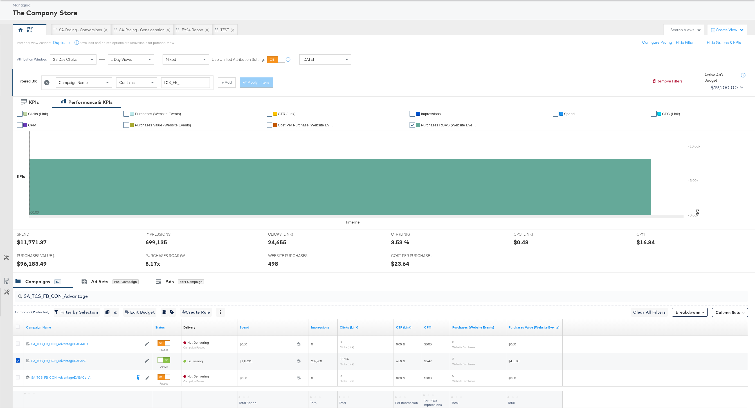
scroll to position [62, 0]
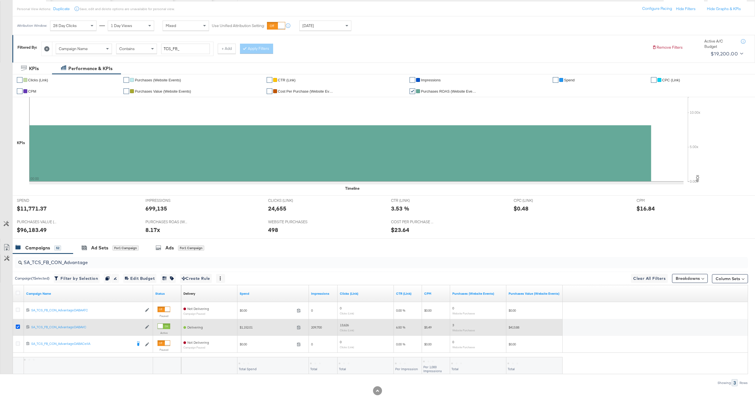
click at [19, 325] on icon at bounding box center [18, 326] width 4 height 4
click at [0, 0] on input "checkbox" at bounding box center [0, 0] width 0 height 0
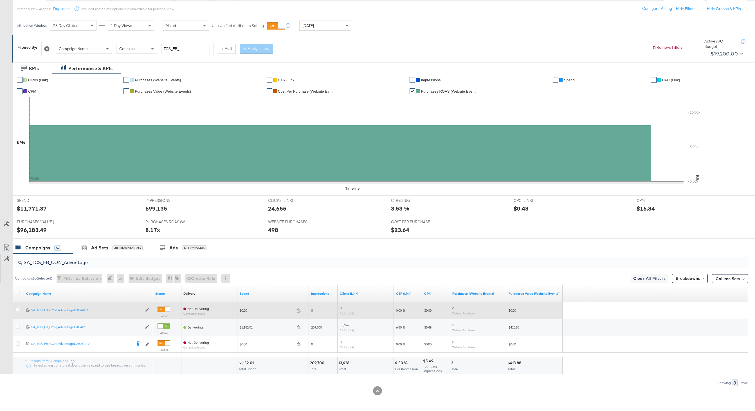
click at [19, 313] on div at bounding box center [19, 310] width 6 height 6
click at [19, 311] on icon at bounding box center [18, 309] width 4 height 4
click at [0, 0] on input "checkbox" at bounding box center [0, 0] width 0 height 0
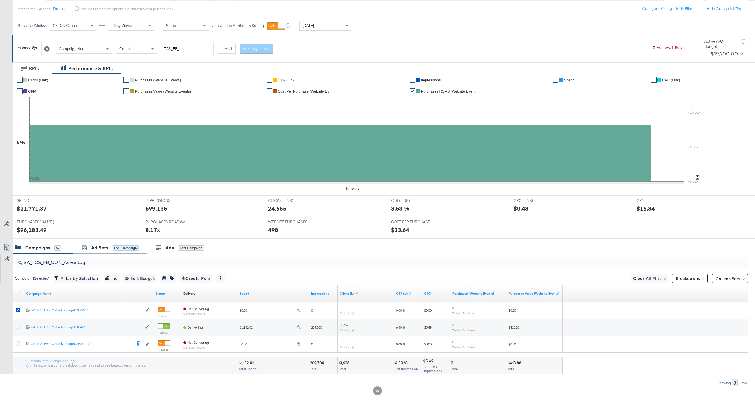
click at [105, 247] on div "Ad Sets" at bounding box center [99, 247] width 17 height 6
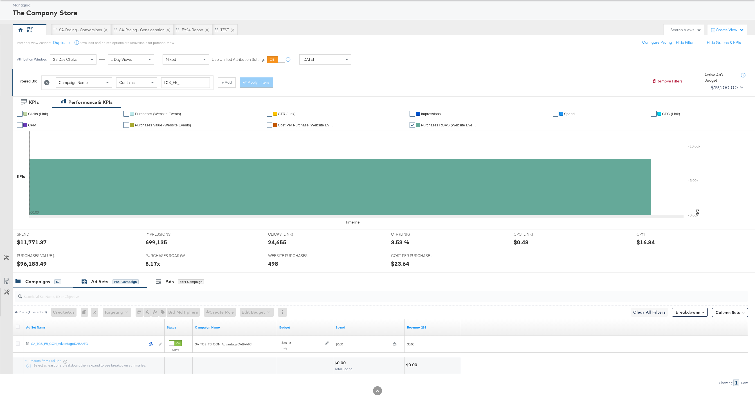
scroll to position [28, 0]
click at [41, 264] on div "$96,183.49" at bounding box center [32, 263] width 30 height 8
click at [34, 285] on div "Campaigns 52" at bounding box center [43, 281] width 60 height 12
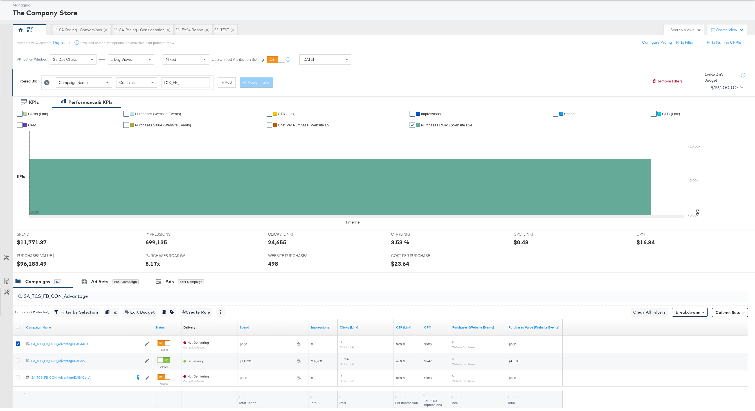
scroll to position [62, 0]
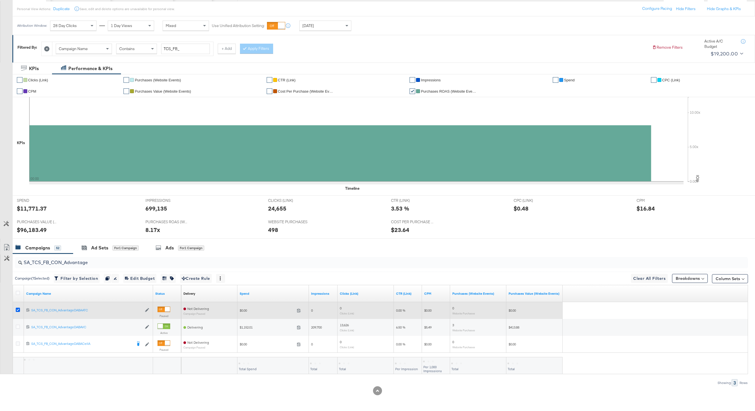
click at [18, 310] on icon at bounding box center [18, 309] width 4 height 4
click at [0, 0] on input "checkbox" at bounding box center [0, 0] width 0 height 0
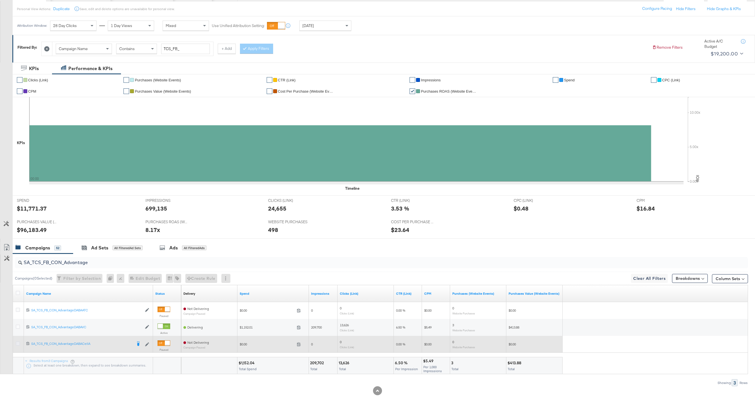
click at [18, 342] on icon at bounding box center [18, 343] width 4 height 4
click at [0, 0] on input "checkbox" at bounding box center [0, 0] width 0 height 0
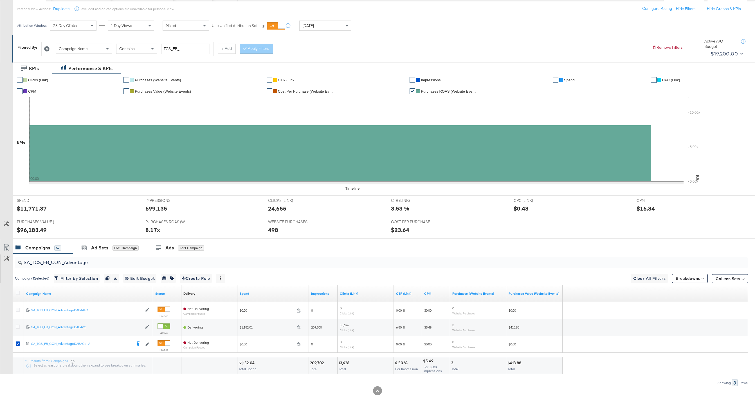
click at [109, 254] on div "SA_TCS_FB_CON_Advantage" at bounding box center [380, 262] width 735 height 18
click at [95, 254] on div "SA_TCS_FB_CON_Advantage" at bounding box center [380, 262] width 735 height 18
click at [95, 251] on div "Ad Sets for 1 Campaign" at bounding box center [110, 248] width 74 height 12
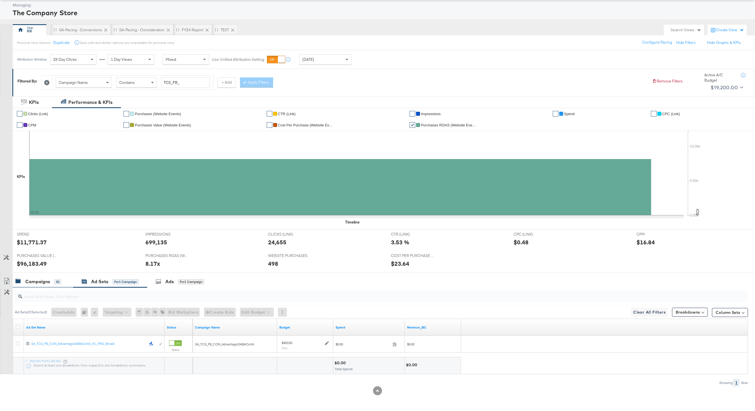
click at [43, 277] on div "Campaigns 52" at bounding box center [43, 281] width 60 height 12
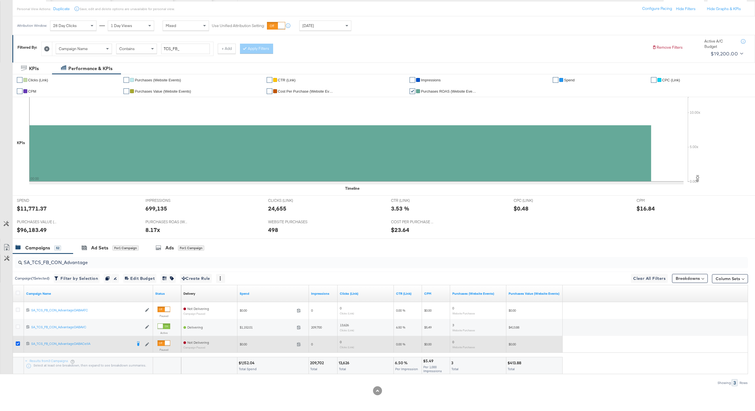
click at [17, 342] on icon at bounding box center [18, 343] width 4 height 4
click at [0, 0] on input "checkbox" at bounding box center [0, 0] width 0 height 0
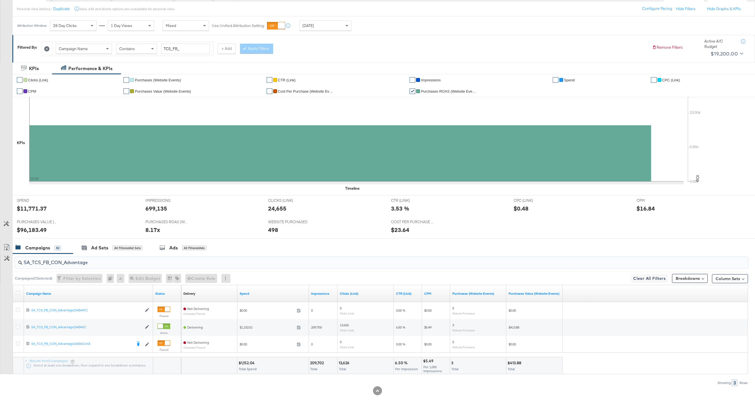
click at [93, 264] on input "SA_TCS_FB_CON_Advantage" at bounding box center [350, 260] width 657 height 11
click at [61, 262] on input "SA_TCS_FB_CON_Advantage" at bounding box center [350, 260] width 657 height 11
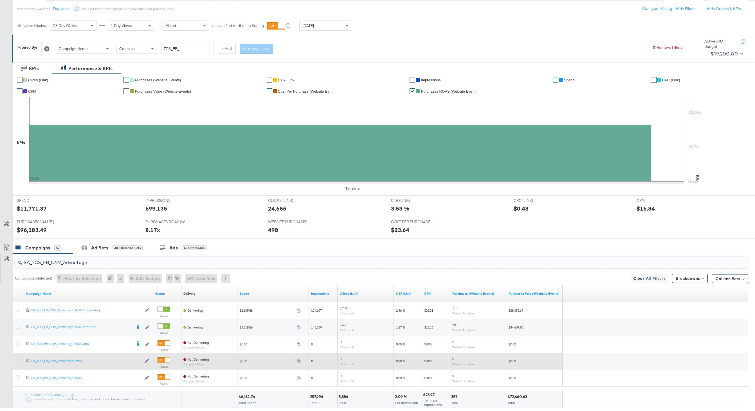
type input "SA_TCS_FB_CNV_Advantage"
click at [18, 358] on icon at bounding box center [18, 360] width 4 height 4
click at [0, 0] on input "checkbox" at bounding box center [0, 0] width 0 height 0
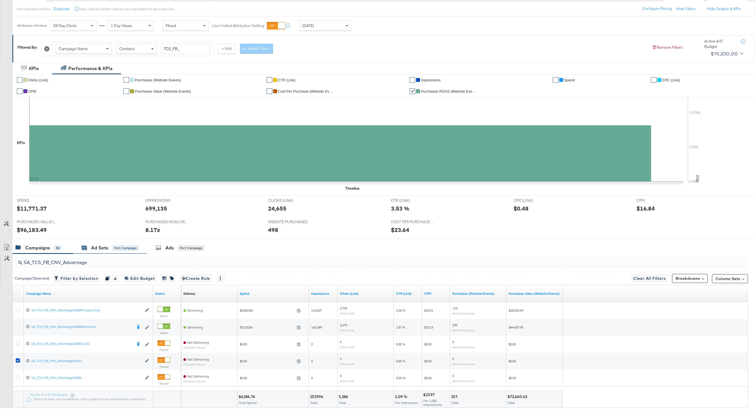
click at [113, 248] on div "for 1 Campaign" at bounding box center [126, 247] width 26 height 5
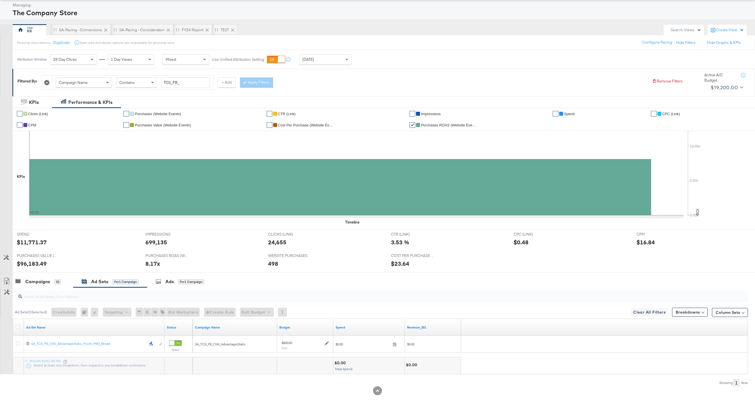
scroll to position [28, 0]
click at [49, 271] on div "PURCHASES VALUE (WEBSITE EVENTS) PURCHASES VALUE (WEBSITE EVENTS) $96,183.49" at bounding box center [77, 261] width 129 height 21
click at [49, 275] on div at bounding box center [377, 274] width 755 height 5
click at [49, 279] on div "Campaigns" at bounding box center [37, 281] width 25 height 6
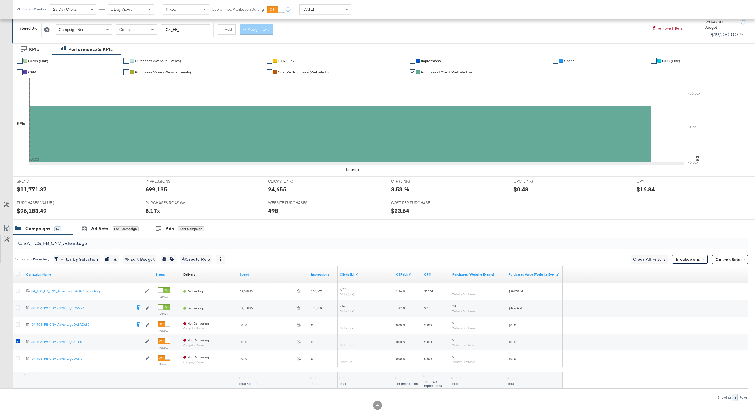
scroll to position [95, 0]
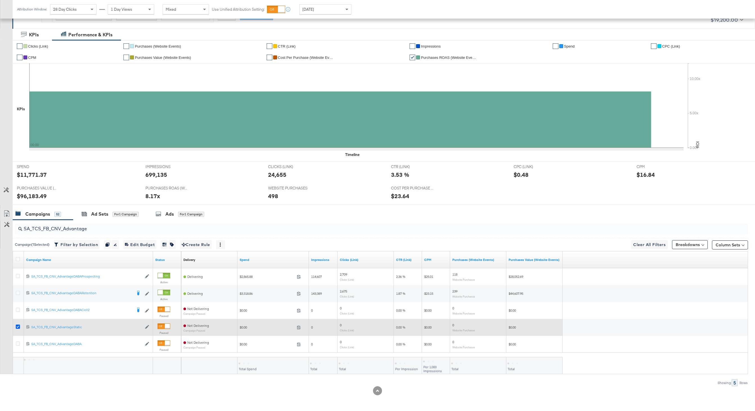
click at [18, 328] on icon at bounding box center [18, 326] width 4 height 4
click at [0, 0] on input "checkbox" at bounding box center [0, 0] width 0 height 0
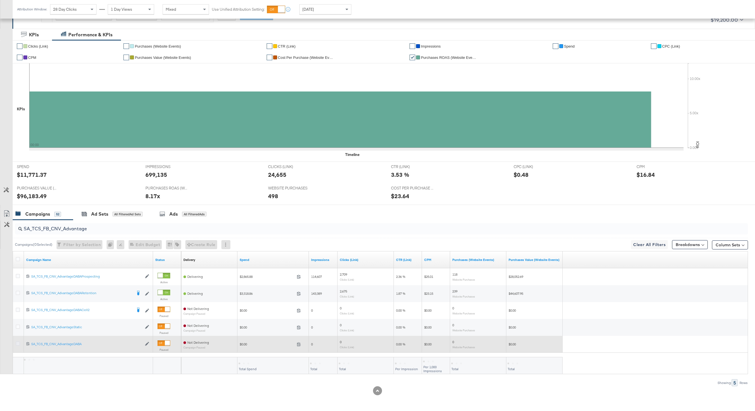
click at [18, 341] on icon at bounding box center [18, 343] width 4 height 4
click at [0, 0] on input "checkbox" at bounding box center [0, 0] width 0 height 0
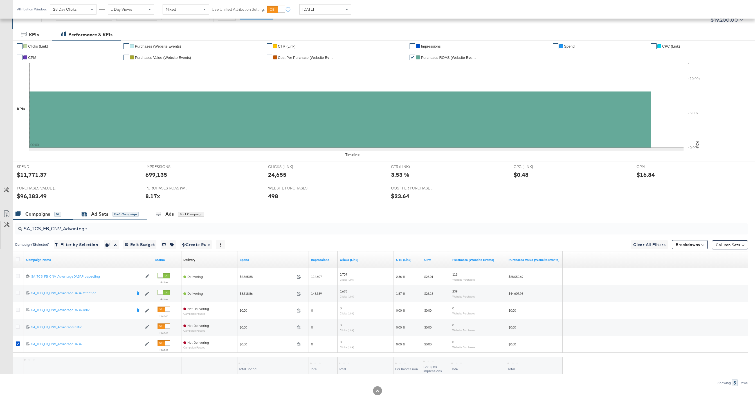
click at [106, 212] on div "Ad Sets" at bounding box center [99, 214] width 17 height 6
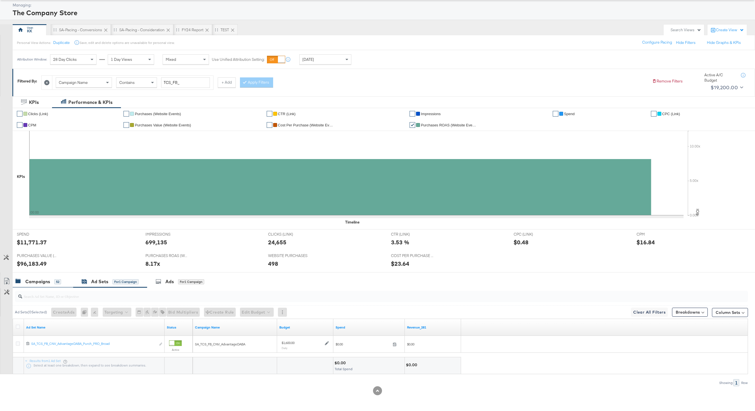
click at [39, 280] on div "Campaigns" at bounding box center [37, 281] width 25 height 6
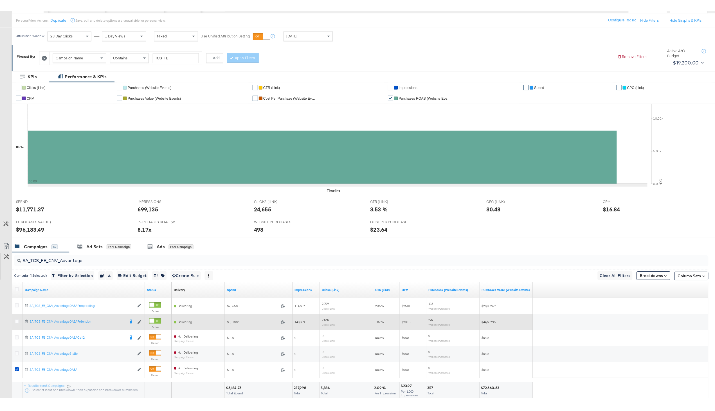
scroll to position [79, 0]
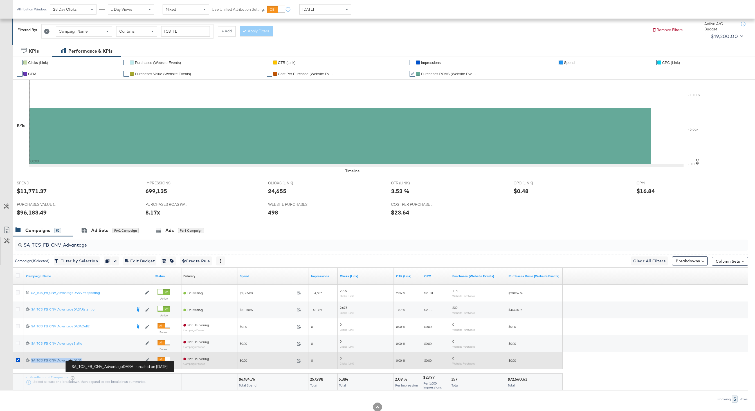
copy div "SA_TCS_FB_CNV_AdvantageDABA"
